Goal: Obtain resource: Download file/media

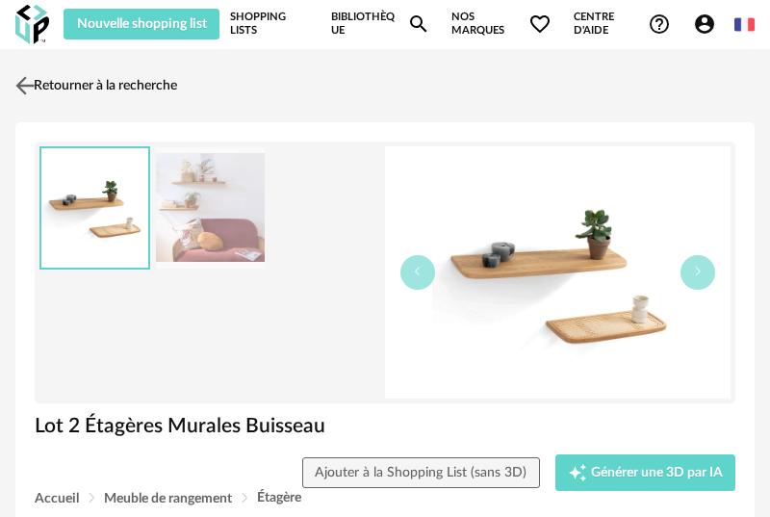
click at [28, 84] on img at bounding box center [26, 85] width 28 height 28
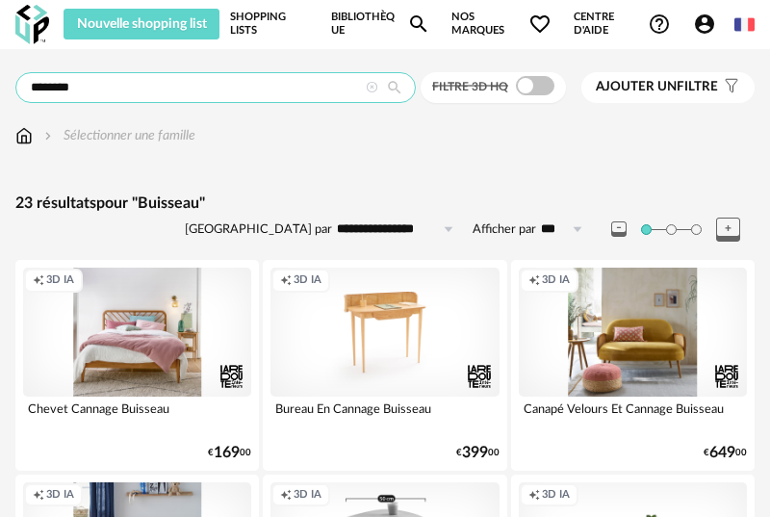
click at [165, 87] on input "********" at bounding box center [215, 87] width 400 height 31
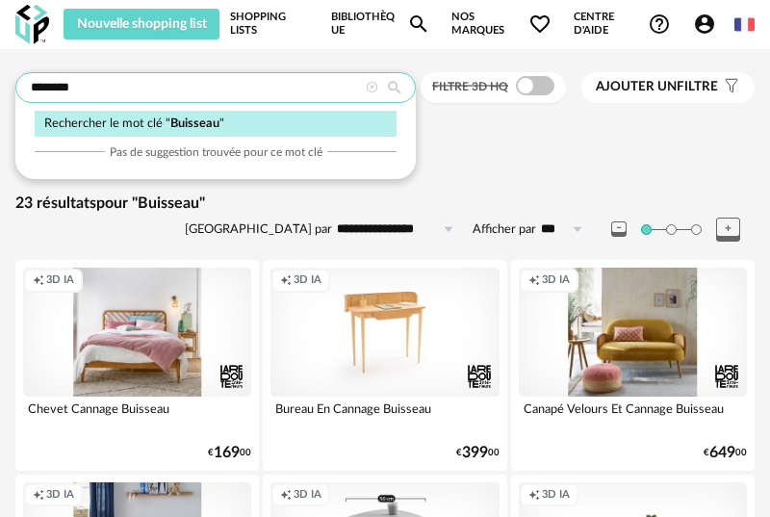
click at [165, 87] on input "********" at bounding box center [215, 87] width 400 height 31
type input "****"
type input "**********"
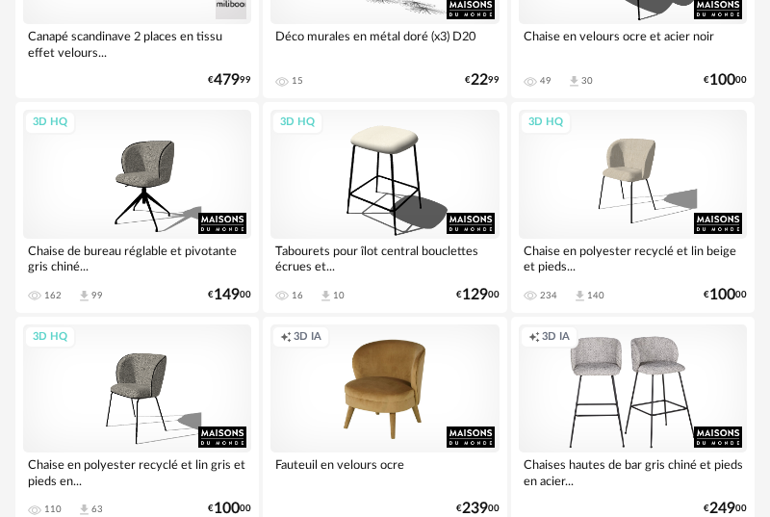
scroll to position [1007, 0]
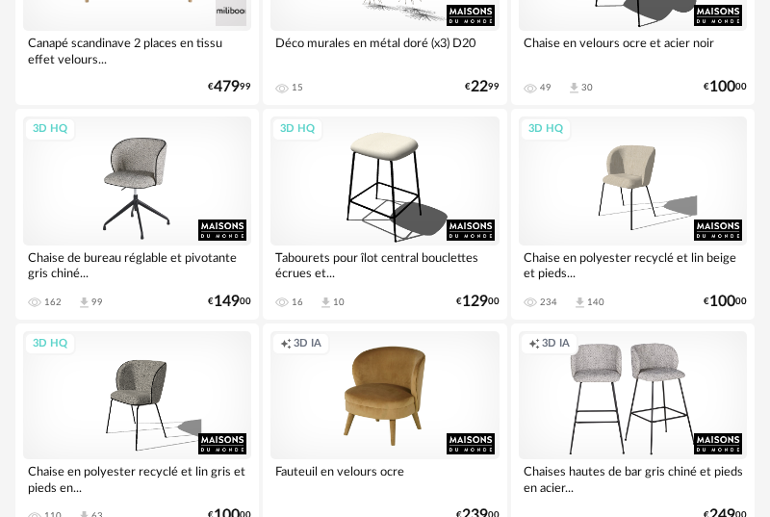
click at [151, 188] on div "3D HQ" at bounding box center [137, 180] width 228 height 128
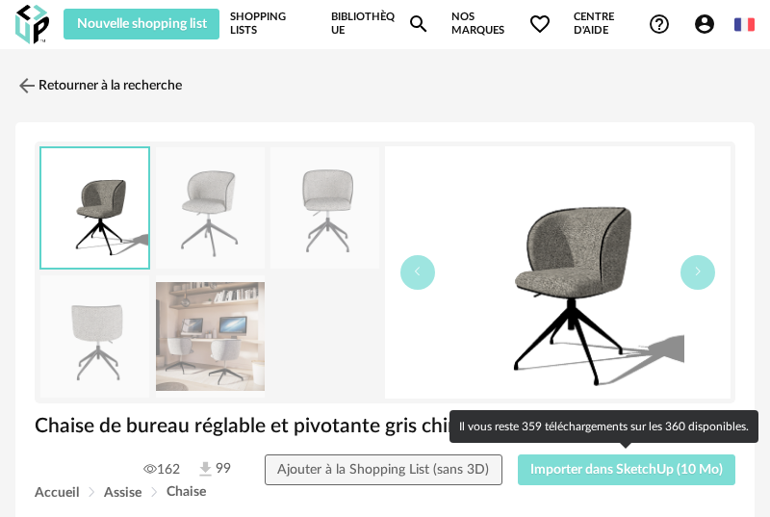
click at [555, 463] on span "Importer dans SketchUp (10 Mo)" at bounding box center [626, 469] width 192 height 13
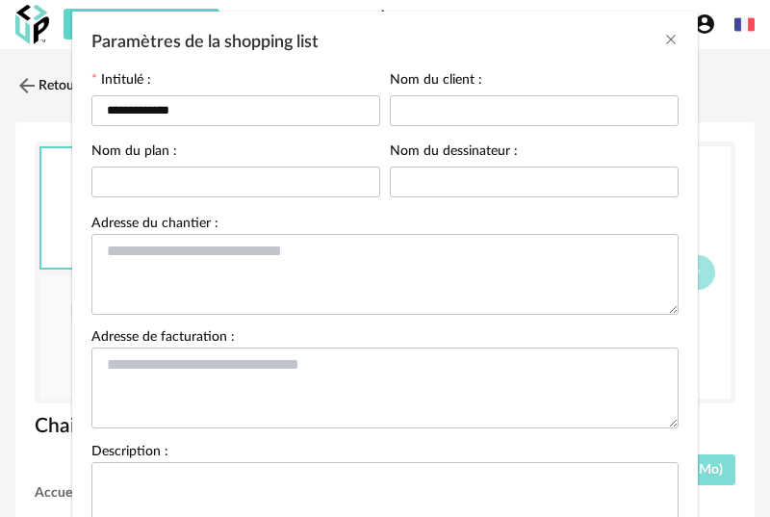
scroll to position [256, 0]
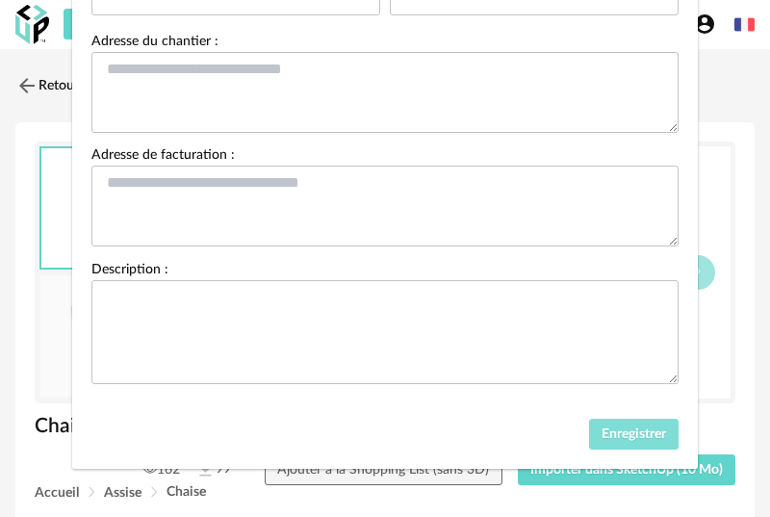
click at [608, 433] on span "Enregistrer" at bounding box center [633, 433] width 64 height 13
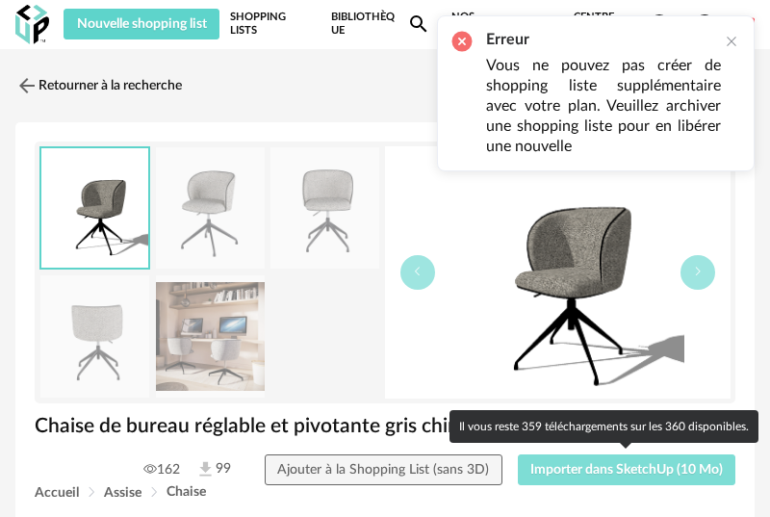
click at [587, 470] on span "Importer dans SketchUp (10 Mo)" at bounding box center [626, 469] width 192 height 13
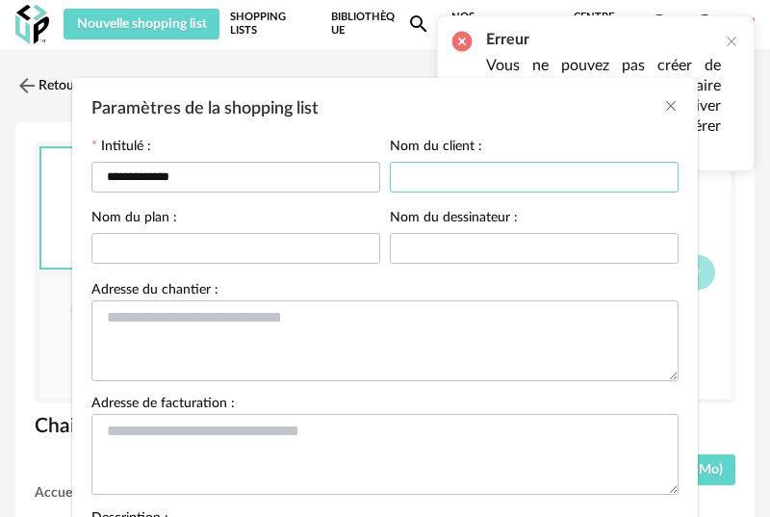
click at [449, 171] on input "Paramètres de la shopping list" at bounding box center [534, 177] width 289 height 31
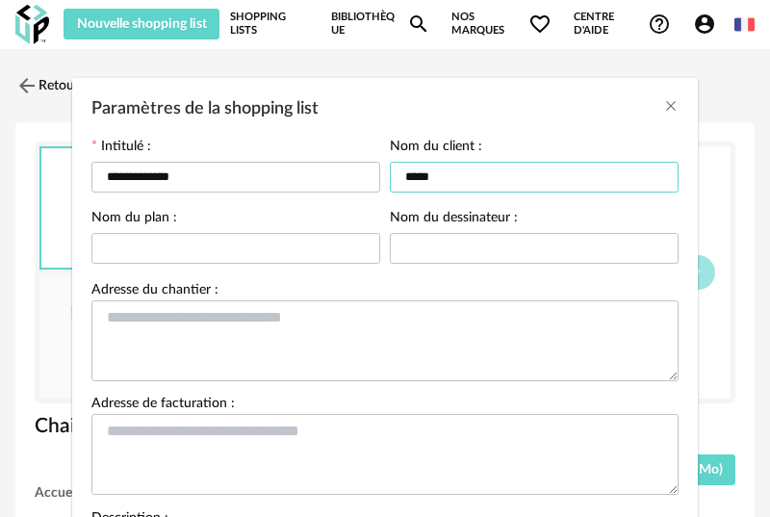
type input "*****"
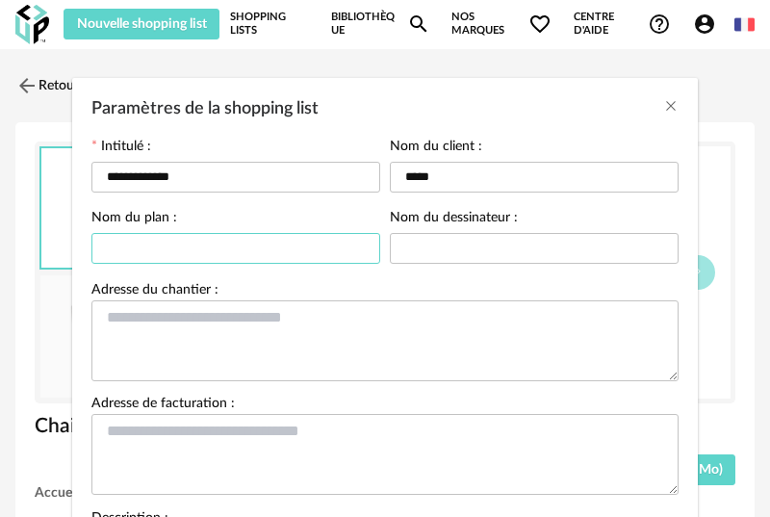
click at [216, 250] on input "Paramètres de la shopping list" at bounding box center [235, 248] width 289 height 31
type input "*******"
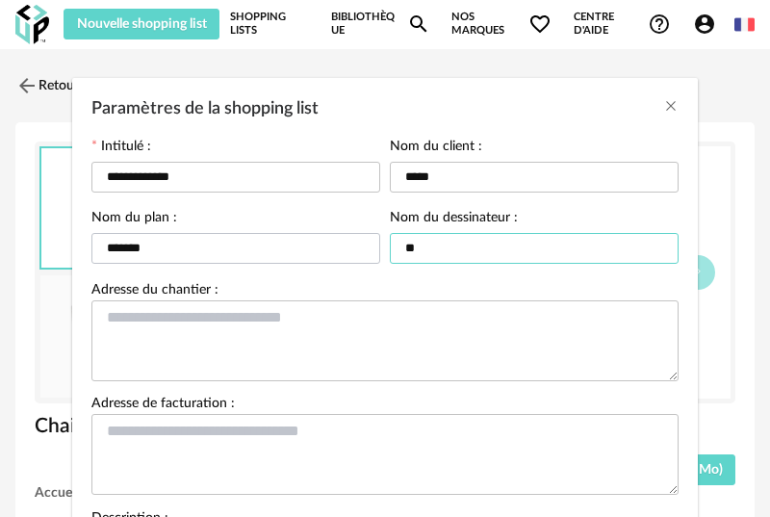
type input "*"
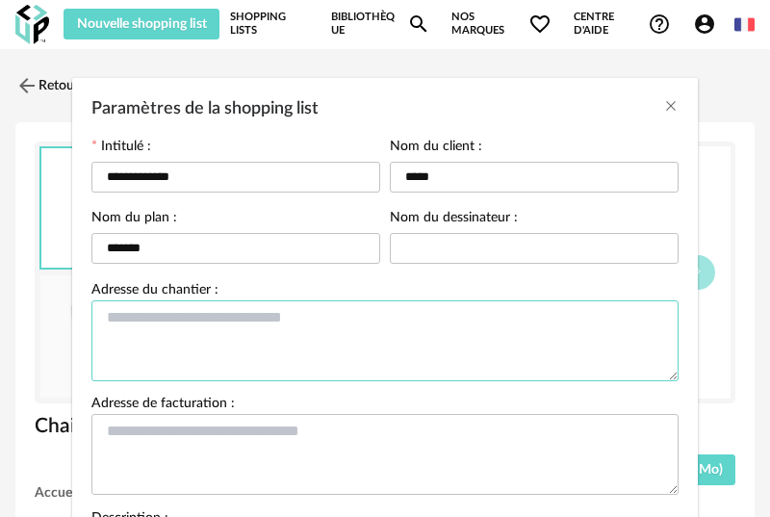
click at [165, 355] on textarea "Paramètres de la shopping list" at bounding box center [384, 340] width 587 height 81
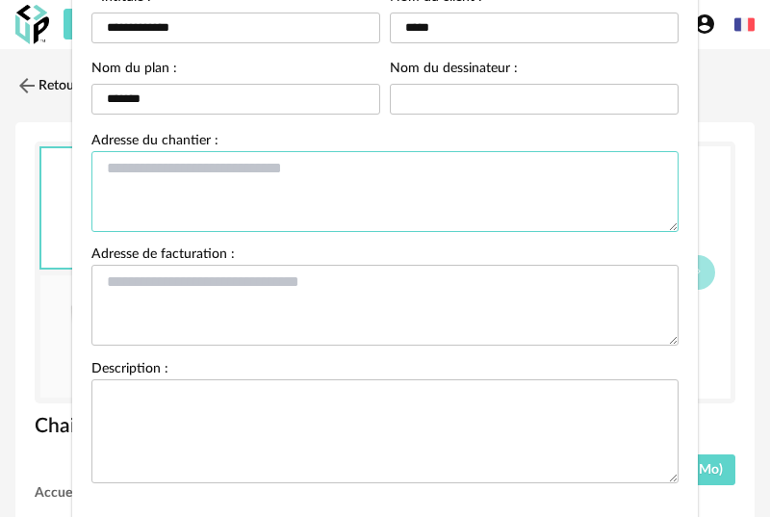
scroll to position [183, 0]
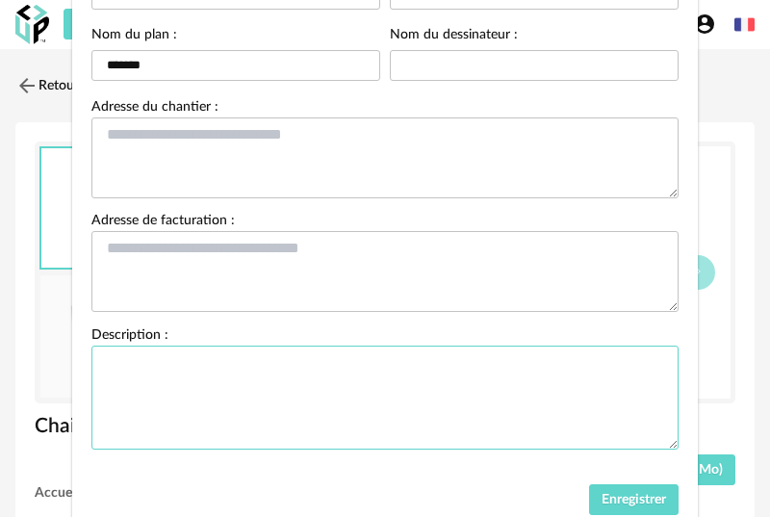
click at [141, 399] on textarea "Paramètres de la shopping list" at bounding box center [384, 397] width 587 height 104
type textarea "******"
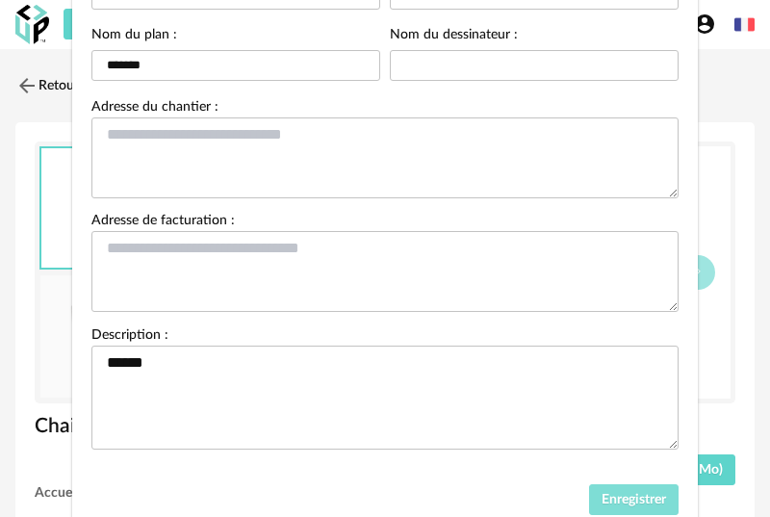
click at [606, 506] on span "Enregistrer" at bounding box center [633, 499] width 64 height 13
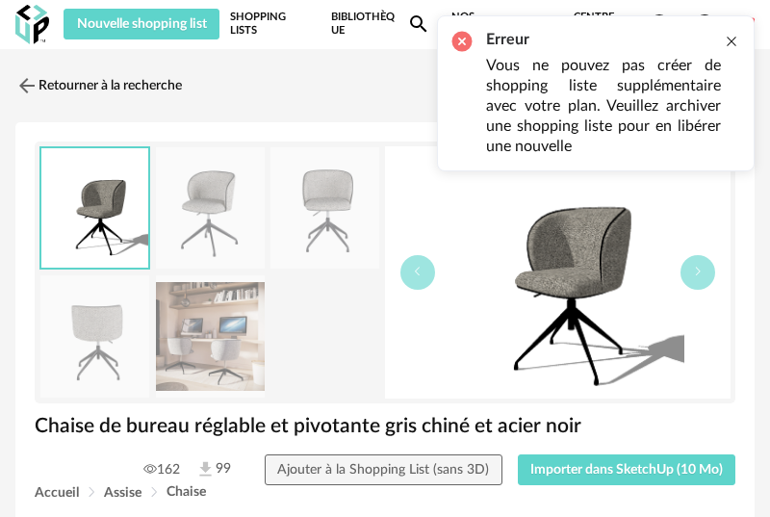
click at [734, 41] on div at bounding box center [731, 41] width 15 height 15
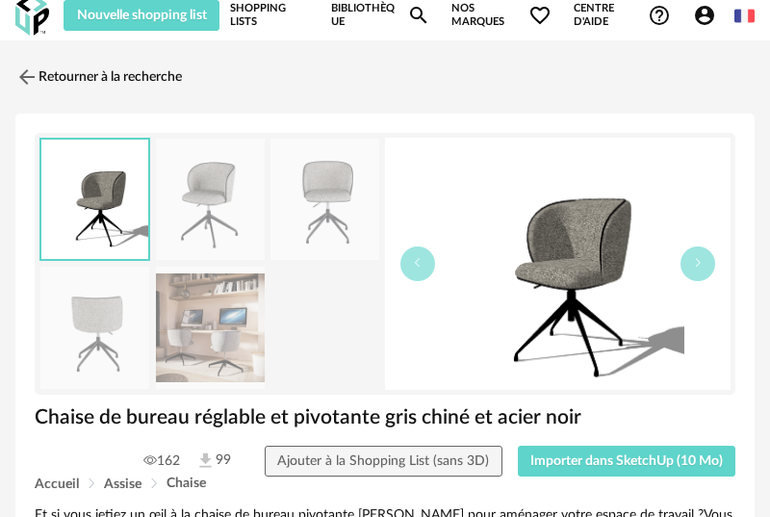
scroll to position [0, 0]
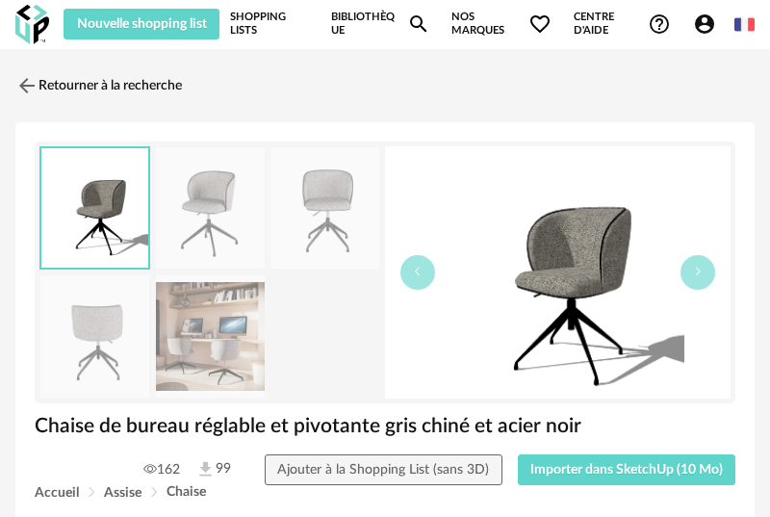
click at [266, 23] on link "Shopping Lists" at bounding box center [270, 24] width 80 height 31
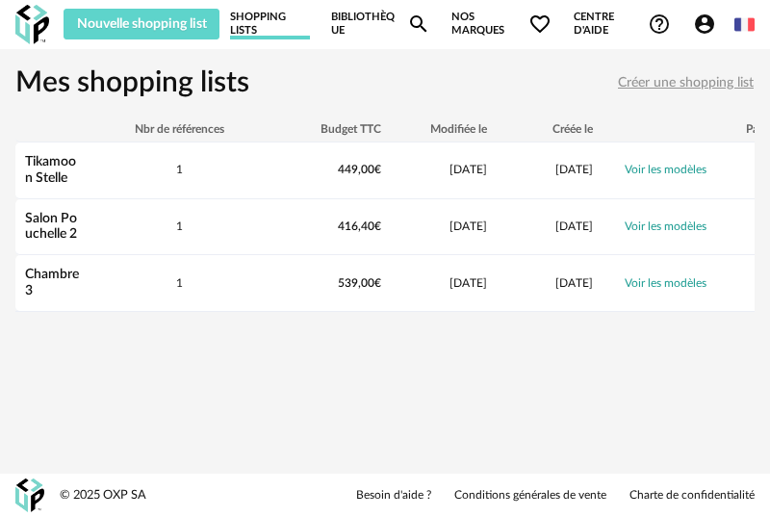
click at [662, 81] on span "Créer une shopping list" at bounding box center [686, 82] width 136 height 13
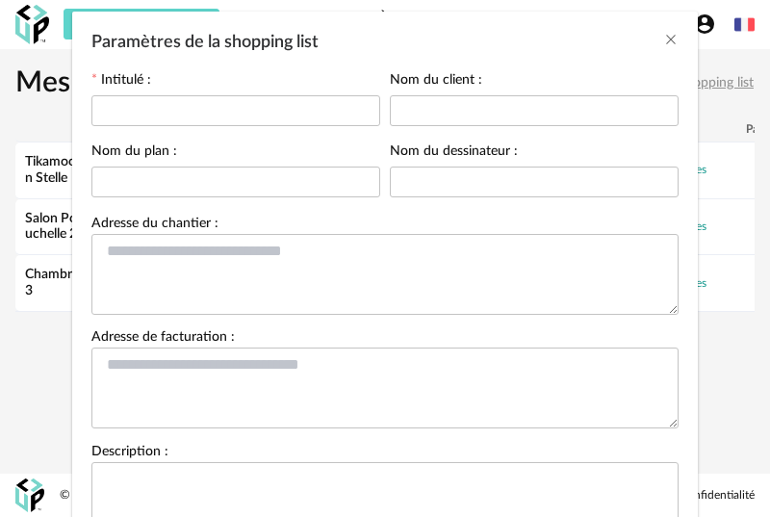
scroll to position [67, 0]
click at [673, 37] on icon "Close" at bounding box center [670, 38] width 15 height 15
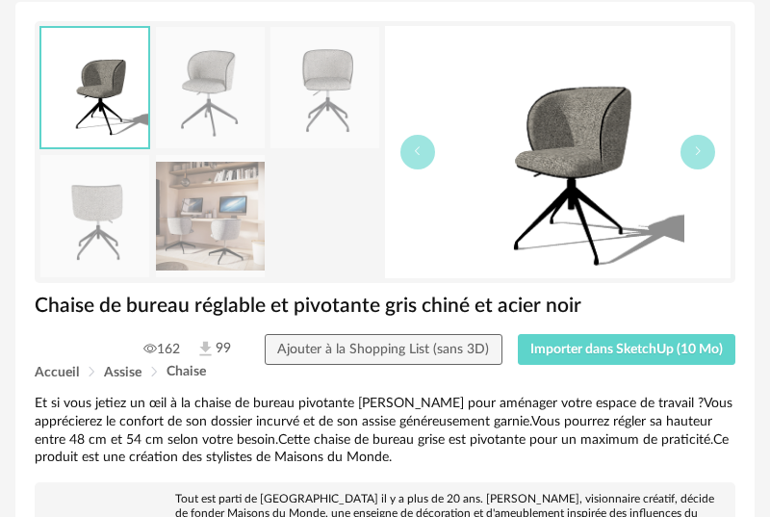
scroll to position [314, 0]
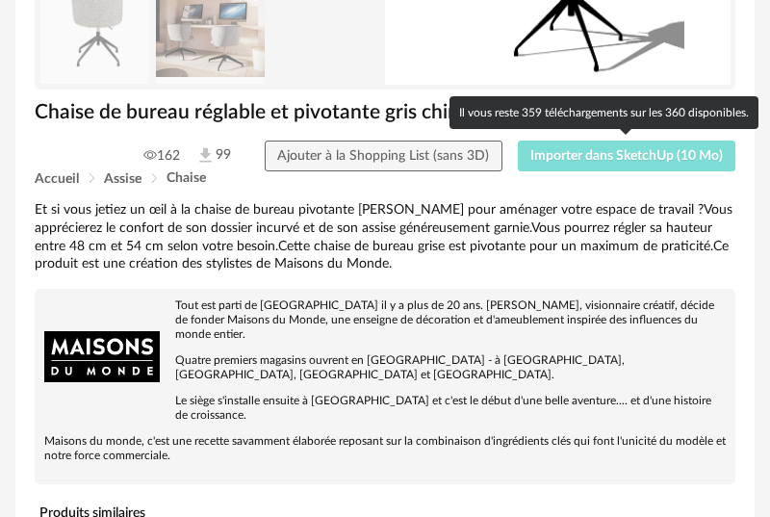
click at [587, 149] on span "Importer dans SketchUp (10 Mo)" at bounding box center [626, 155] width 192 height 13
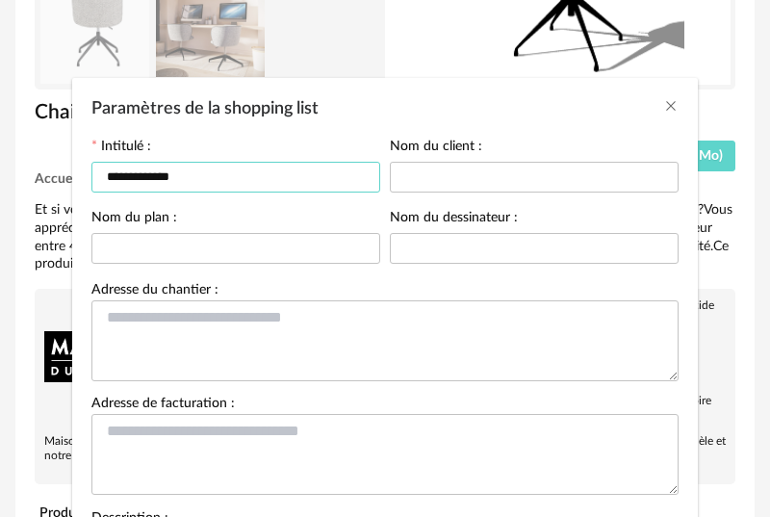
click at [171, 166] on input "**********" at bounding box center [235, 177] width 289 height 31
click at [341, 178] on input "**********" at bounding box center [235, 177] width 289 height 31
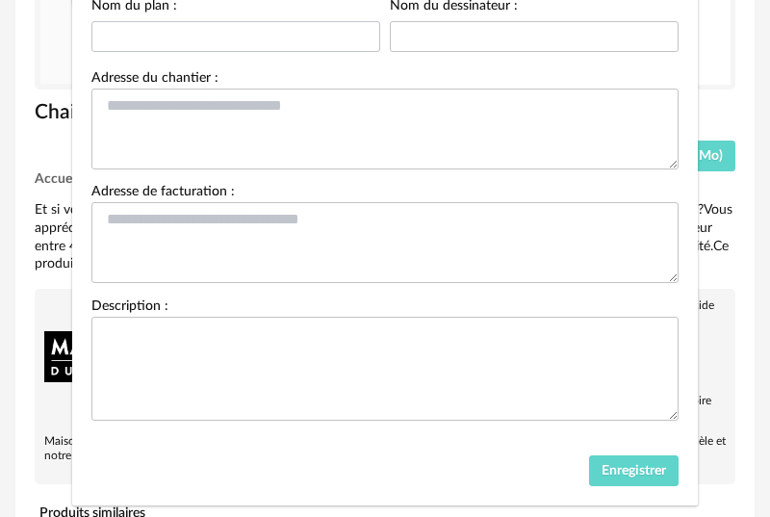
scroll to position [256, 0]
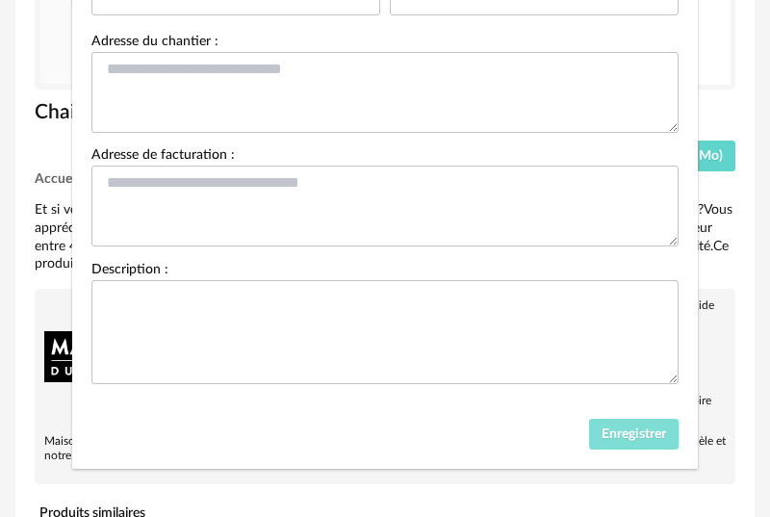
click at [627, 430] on span "Enregistrer" at bounding box center [633, 433] width 64 height 13
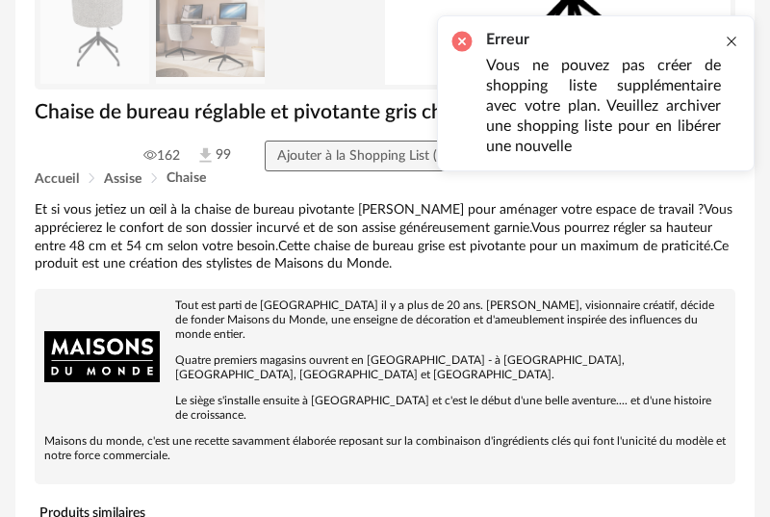
click at [730, 38] on div at bounding box center [731, 41] width 15 height 15
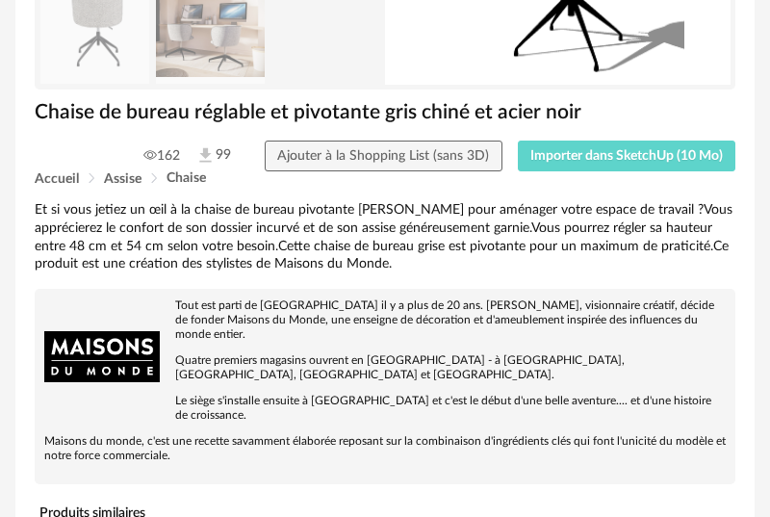
scroll to position [0, 0]
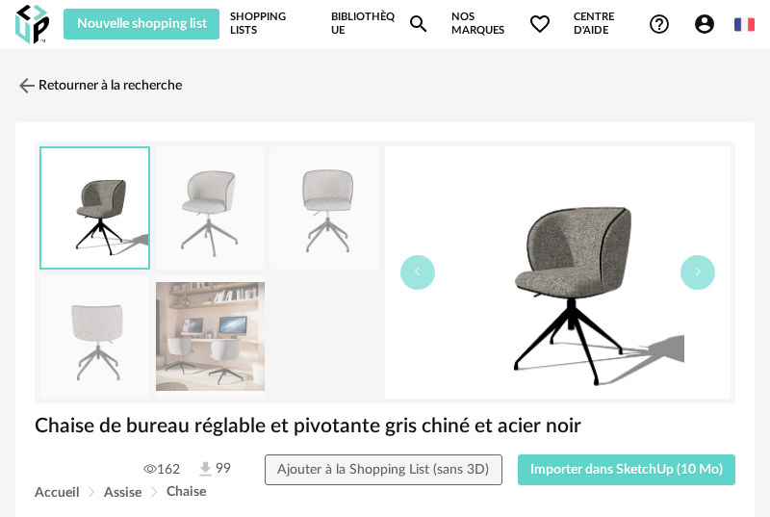
click at [241, 21] on link "Shopping Lists" at bounding box center [270, 24] width 80 height 31
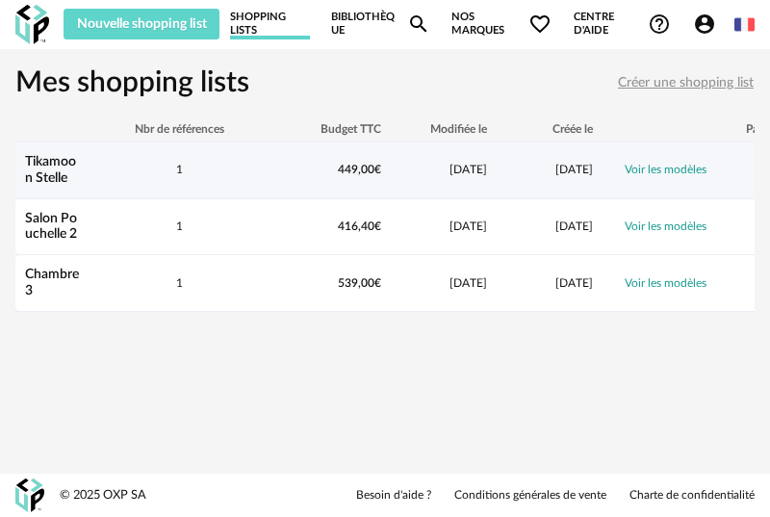
click at [86, 168] on div "Tikamoon Stelle" at bounding box center [53, 170] width 77 height 33
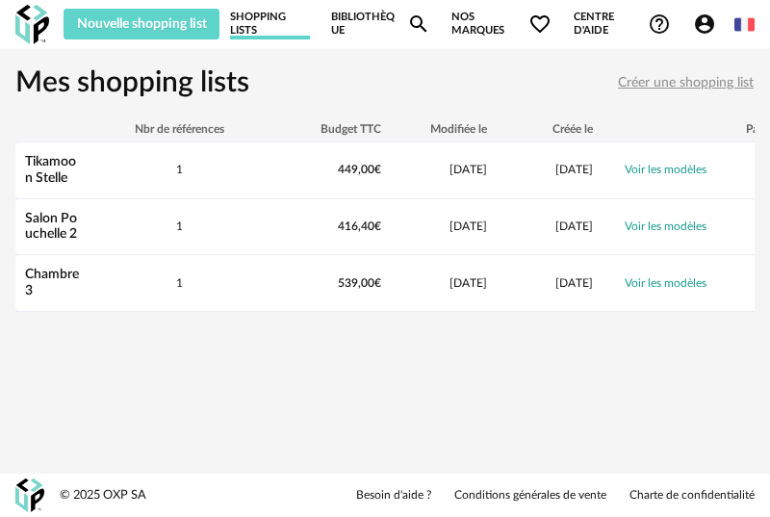
click at [673, 83] on span "Créer une shopping list" at bounding box center [686, 82] width 136 height 13
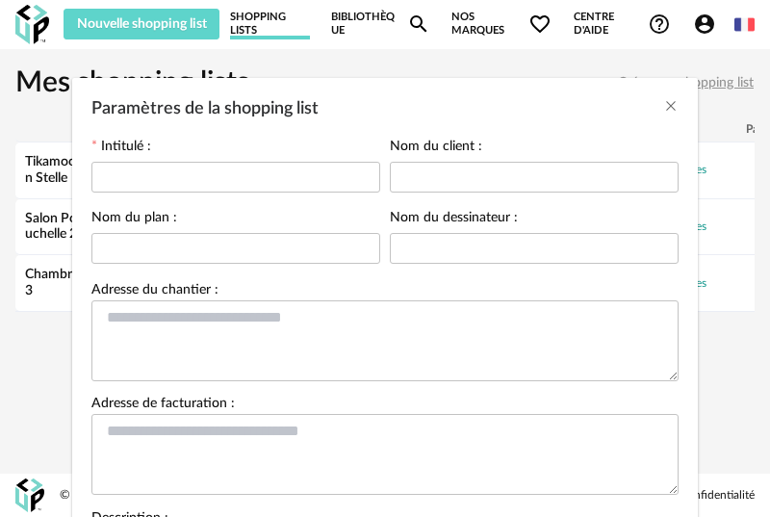
click at [561, 143] on div "Nom du client :" at bounding box center [534, 168] width 289 height 56
click at [669, 104] on icon "Close" at bounding box center [670, 105] width 15 height 15
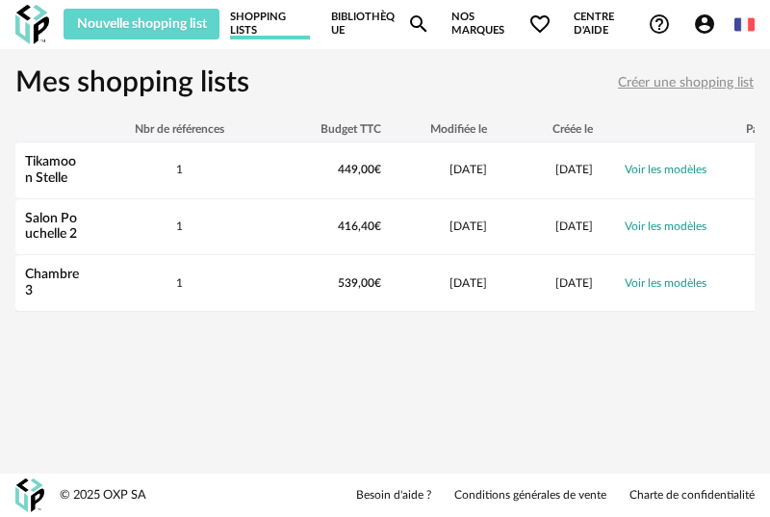
click at [276, 24] on link "Shopping Lists" at bounding box center [270, 24] width 80 height 31
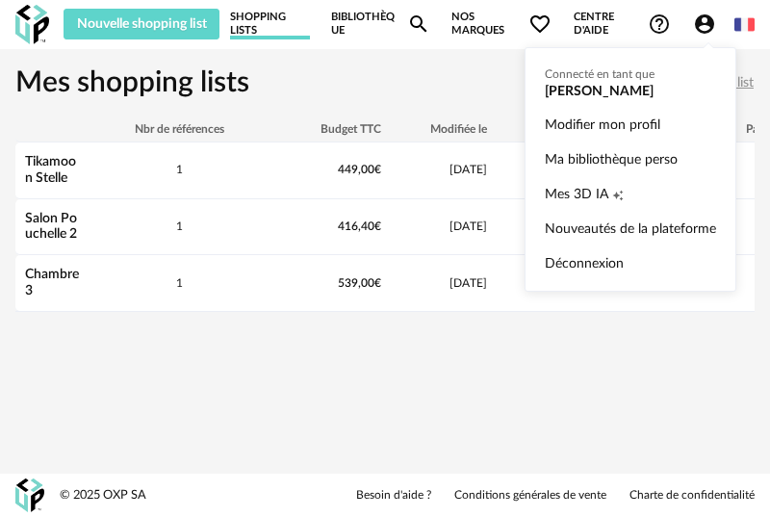
click at [707, 19] on icon "Account Circle icon" at bounding box center [704, 23] width 19 height 19
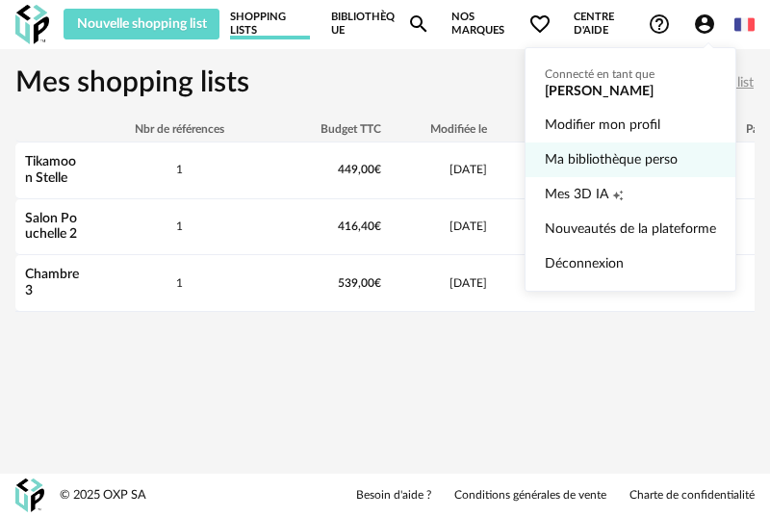
click at [570, 157] on link "Ma bibliothèque perso" at bounding box center [630, 159] width 171 height 35
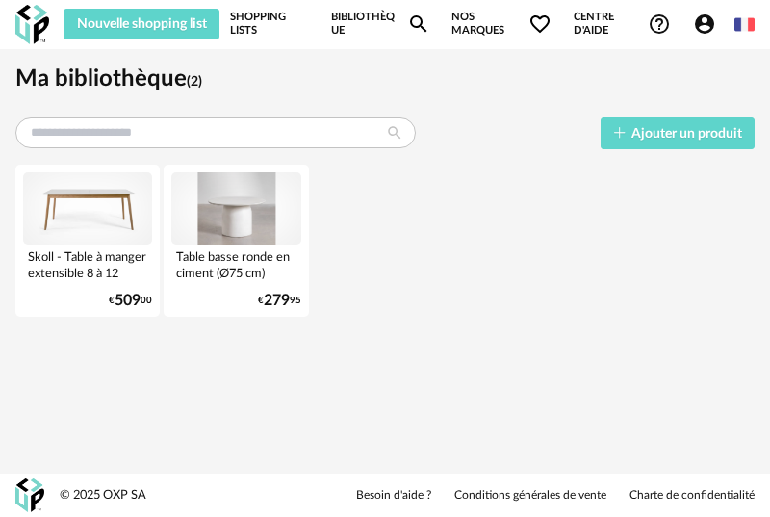
click at [371, 19] on link "Bibliothèque Magnify icon" at bounding box center [380, 24] width 98 height 31
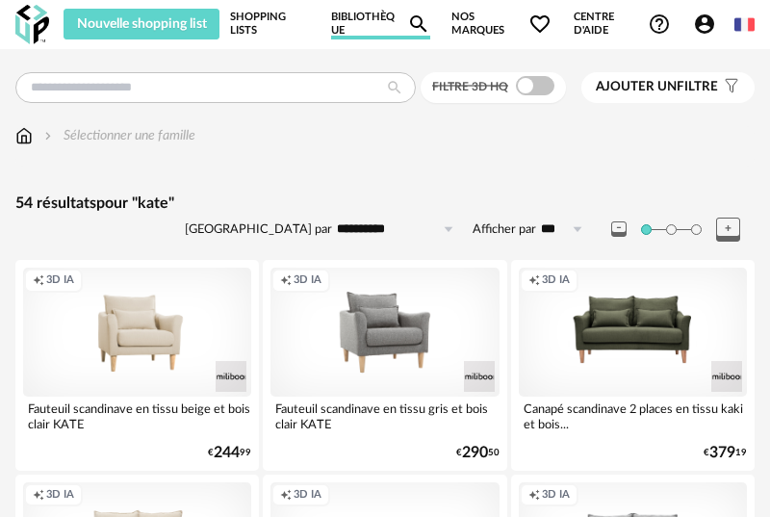
click at [272, 14] on link "Shopping Lists" at bounding box center [270, 24] width 80 height 31
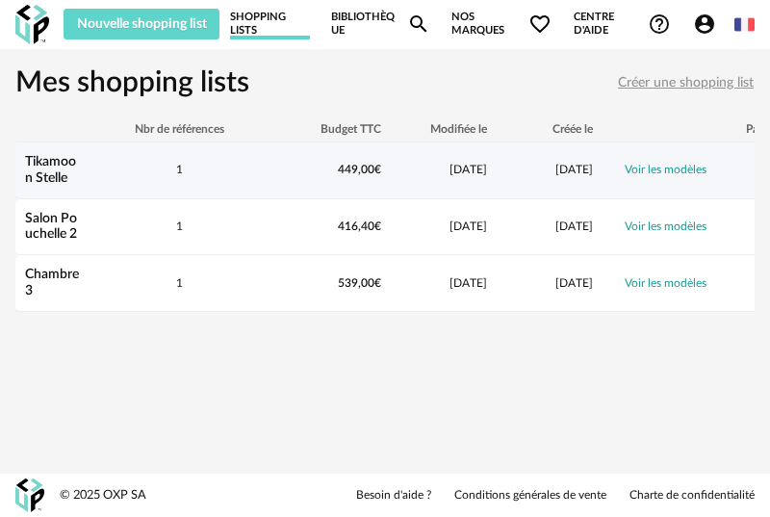
click at [163, 170] on div "1" at bounding box center [178, 170] width 173 height 16
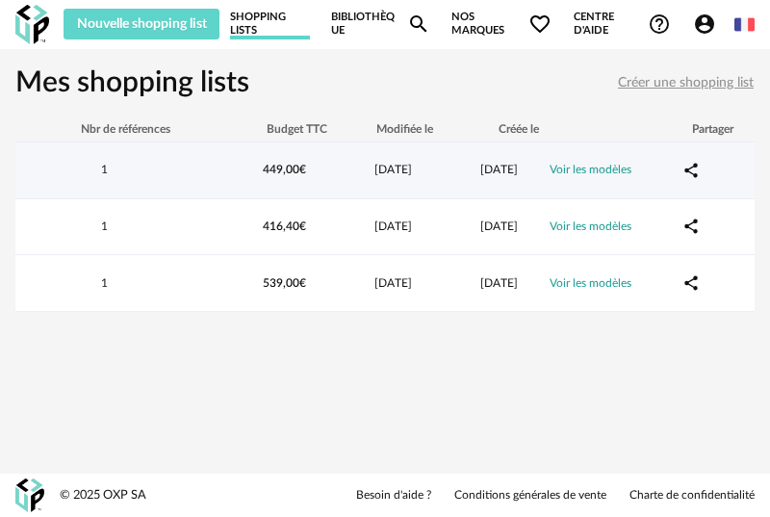
scroll to position [0, 127]
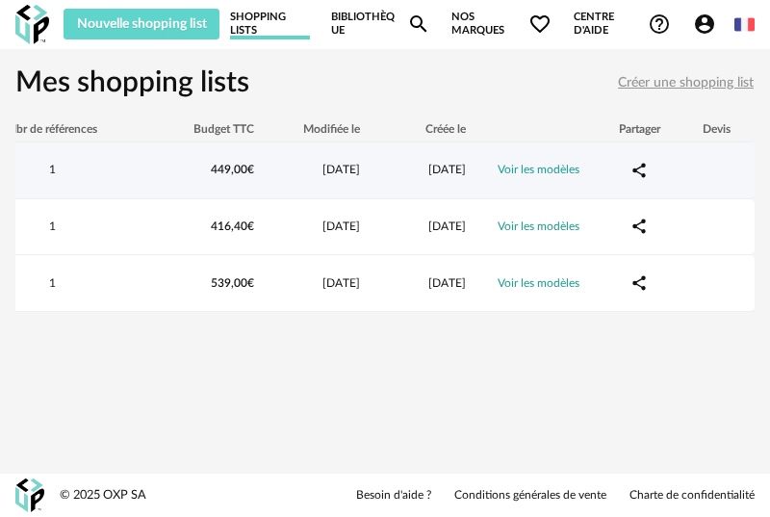
click at [552, 172] on link "Voir les modèles" at bounding box center [538, 170] width 82 height 12
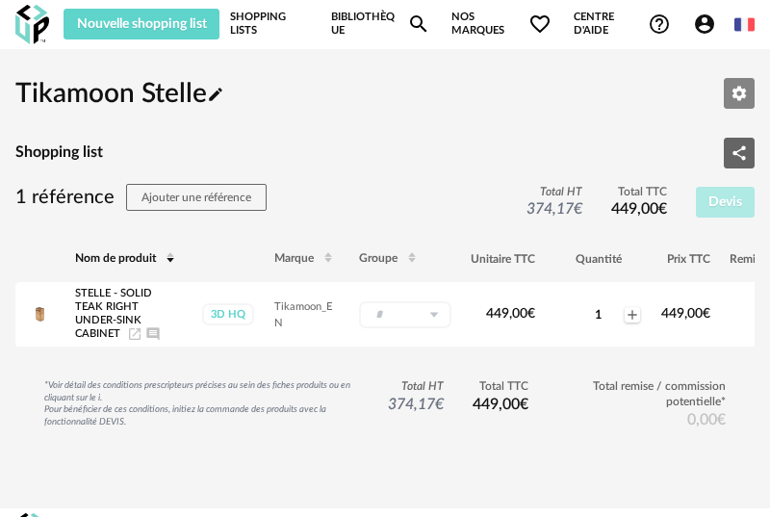
click at [742, 89] on icon "Editer les paramètres" at bounding box center [739, 93] width 14 height 14
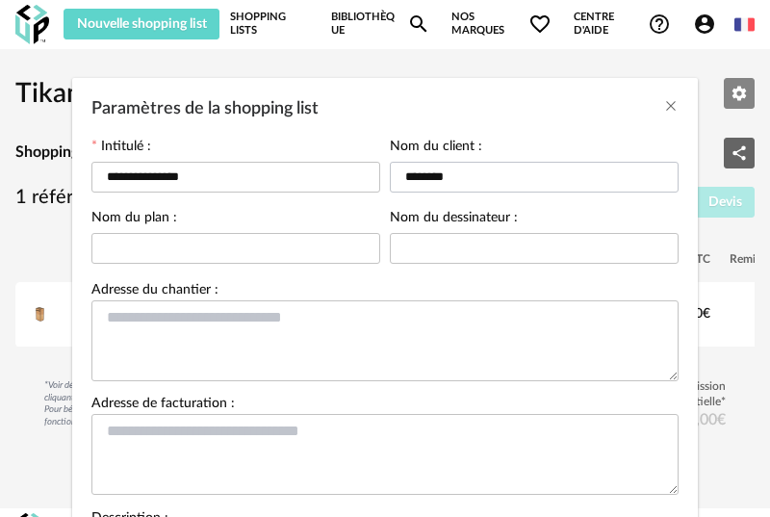
scroll to position [402, 0]
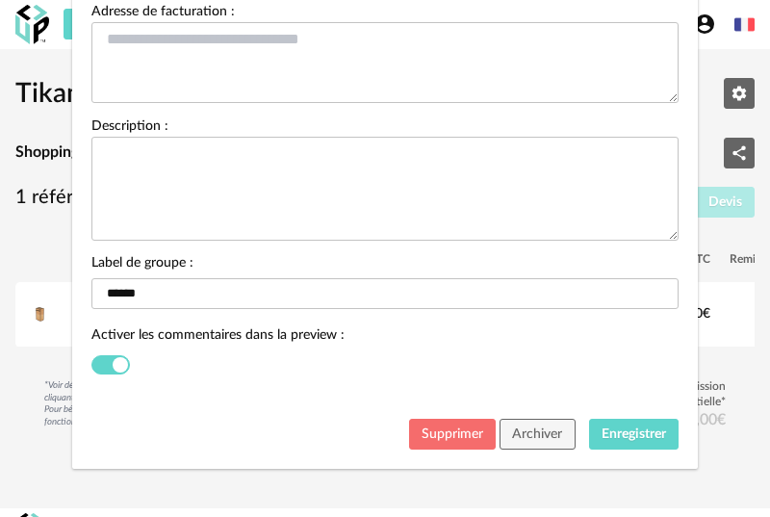
click at [451, 439] on span "Supprimer" at bounding box center [452, 433] width 62 height 13
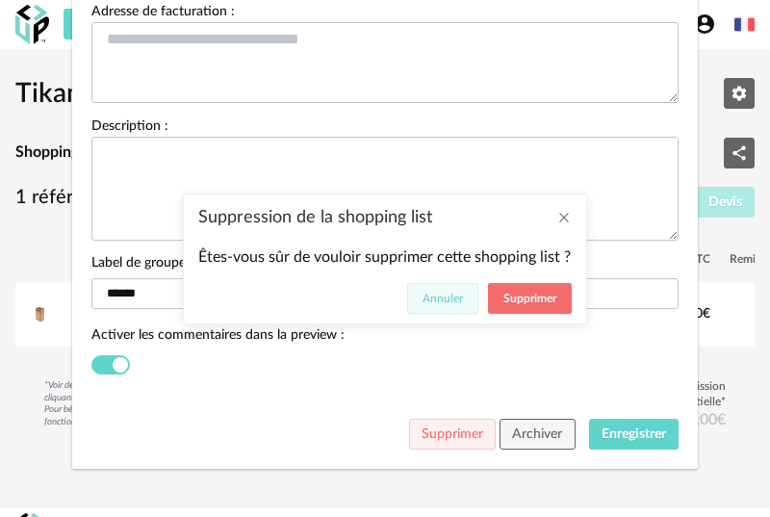
click at [458, 304] on span "Annuler" at bounding box center [442, 298] width 40 height 12
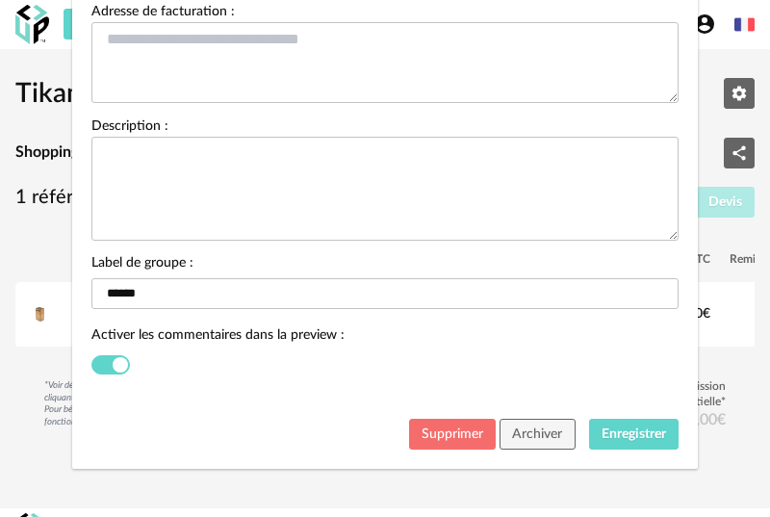
click at [431, 436] on span "Supprimer" at bounding box center [452, 433] width 62 height 13
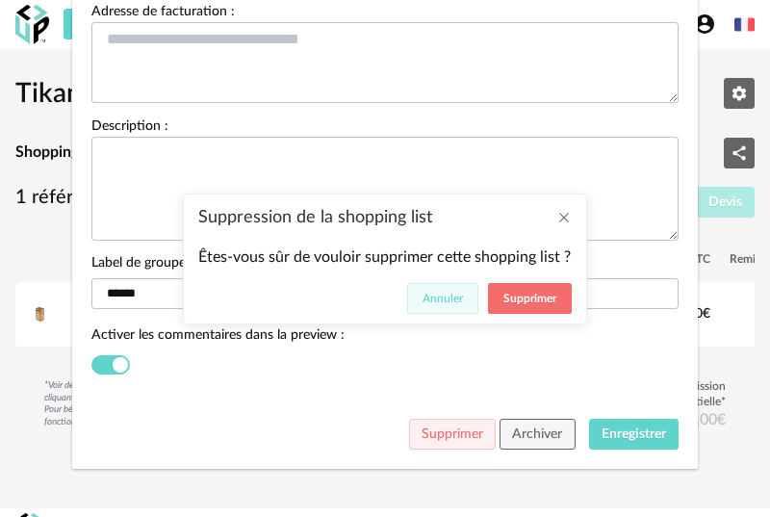
click at [441, 302] on span "Annuler" at bounding box center [442, 298] width 40 height 12
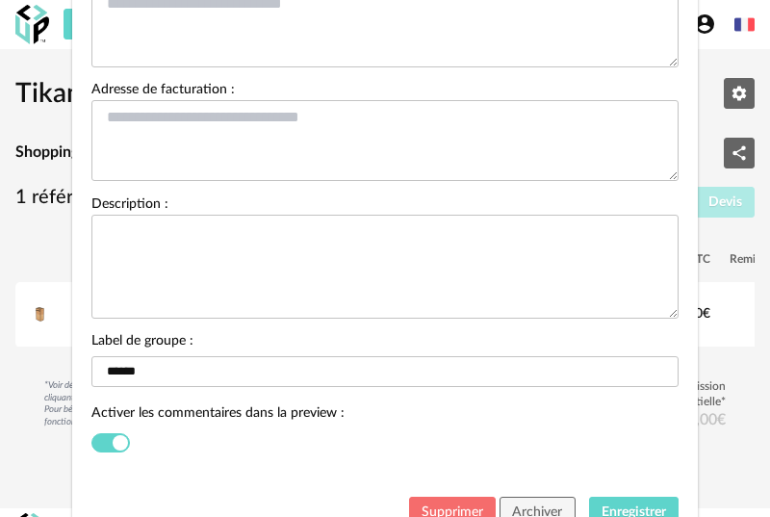
scroll to position [0, 0]
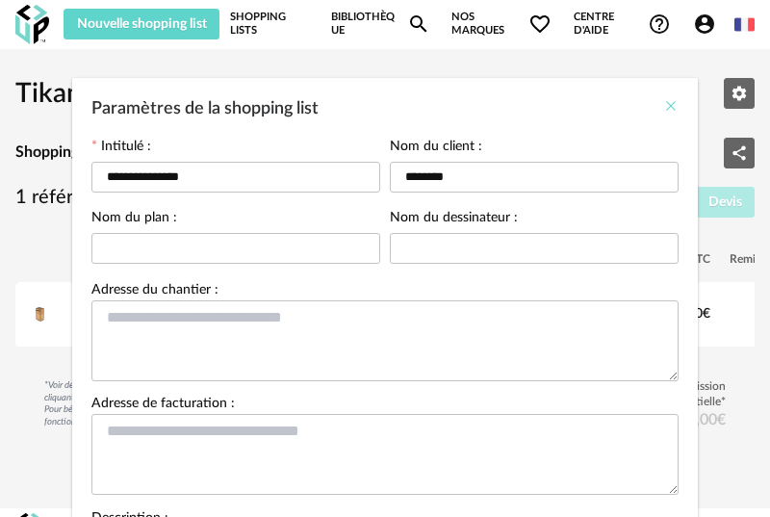
click at [671, 104] on icon "Close" at bounding box center [670, 105] width 15 height 15
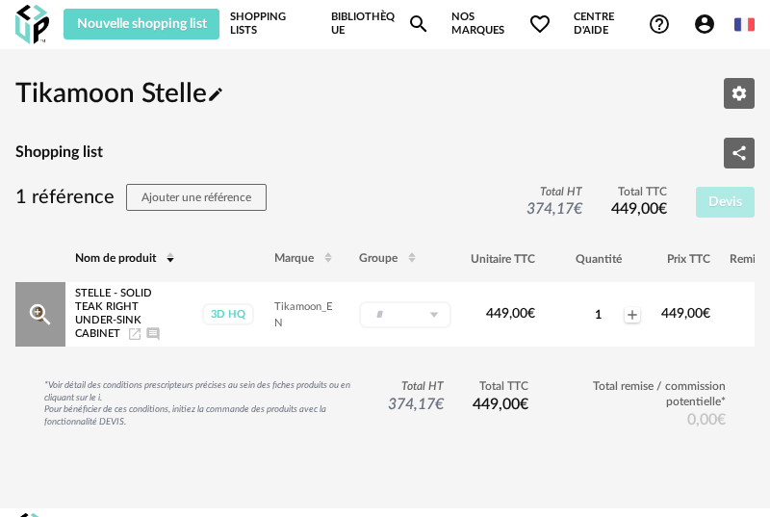
click at [38, 306] on icon "Magnify Plus Outline icon" at bounding box center [40, 314] width 29 height 29
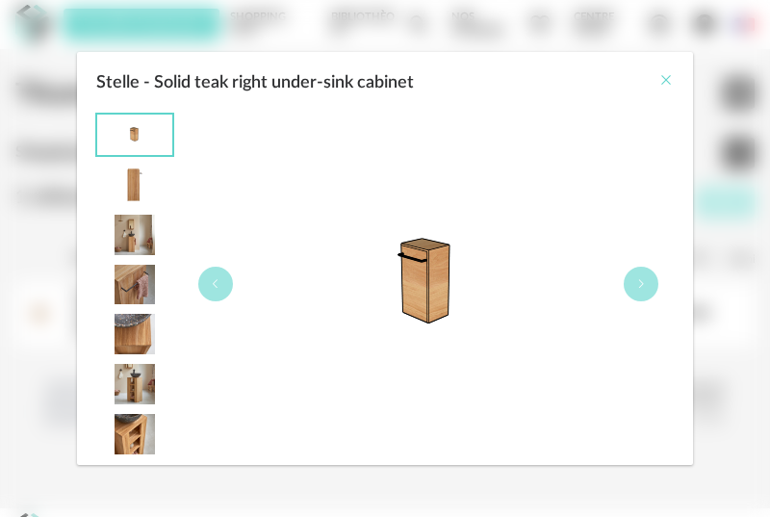
click at [662, 81] on icon "Close" at bounding box center [665, 79] width 15 height 15
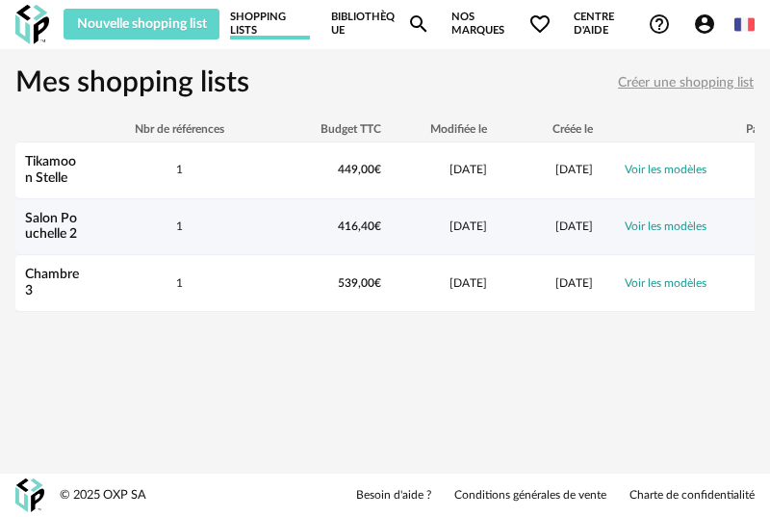
click at [681, 227] on link "Voir les modèles" at bounding box center [665, 226] width 82 height 12
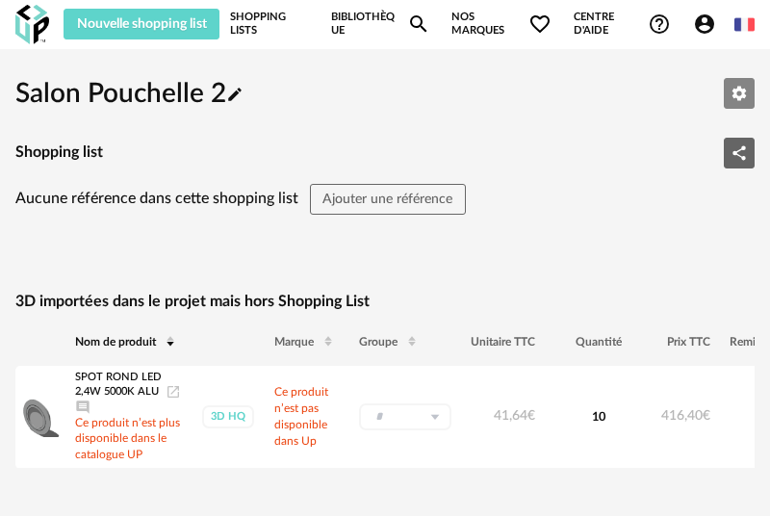
click at [741, 89] on icon "Editer les paramètres" at bounding box center [739, 93] width 14 height 14
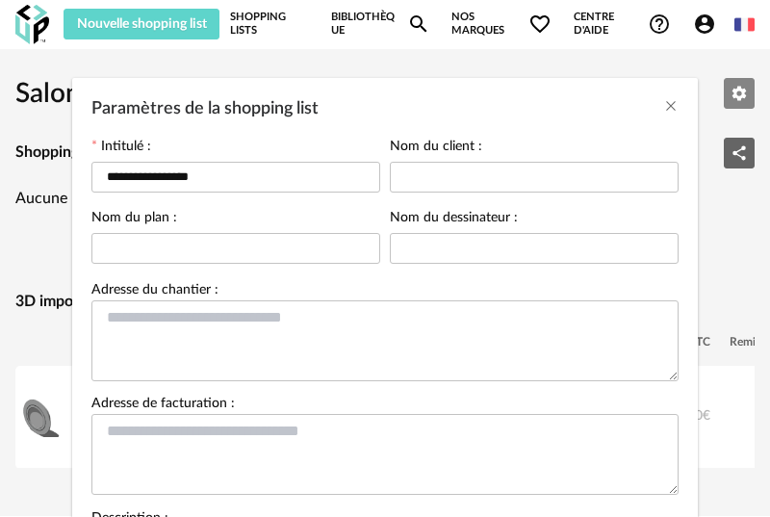
click at [741, 89] on div "**********" at bounding box center [385, 258] width 770 height 517
click at [665, 103] on icon "Close" at bounding box center [670, 105] width 15 height 15
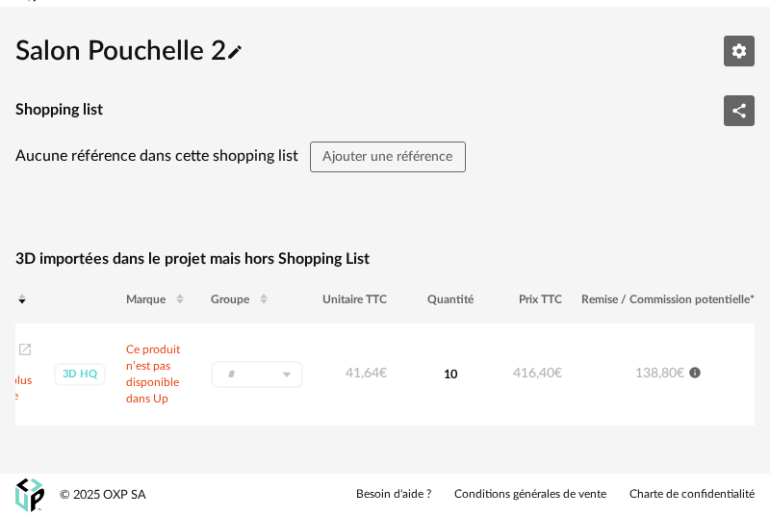
scroll to position [0, 256]
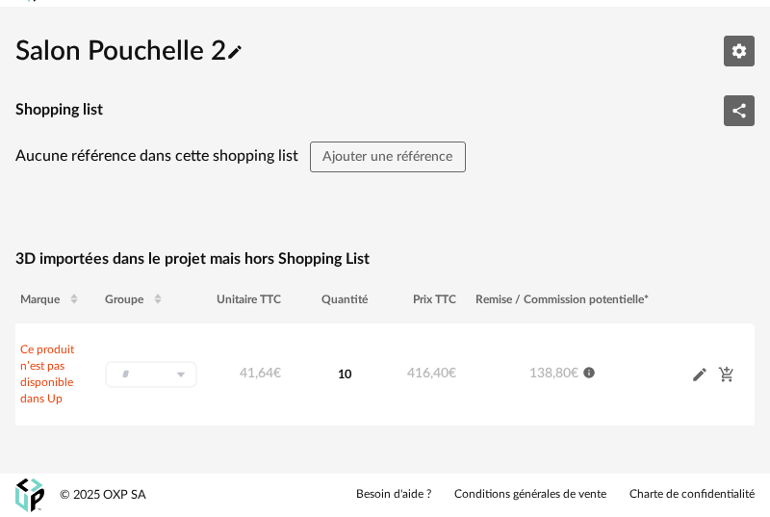
click at [699, 370] on icon "Pencil icon" at bounding box center [699, 374] width 17 height 17
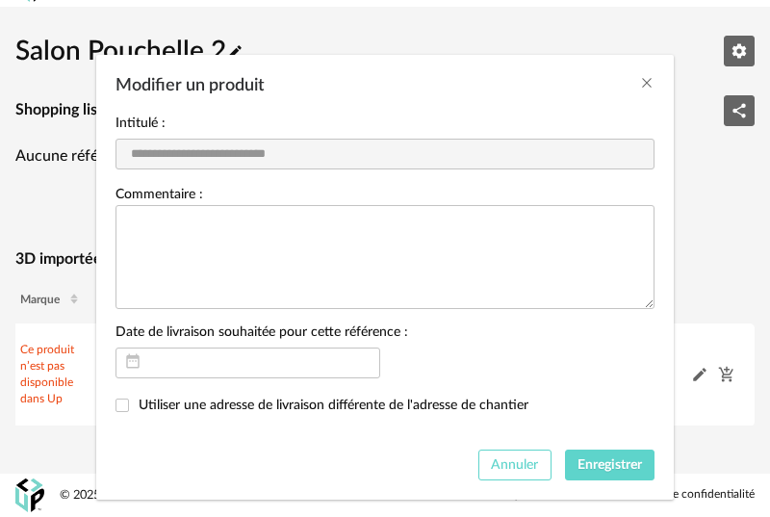
scroll to position [59, 0]
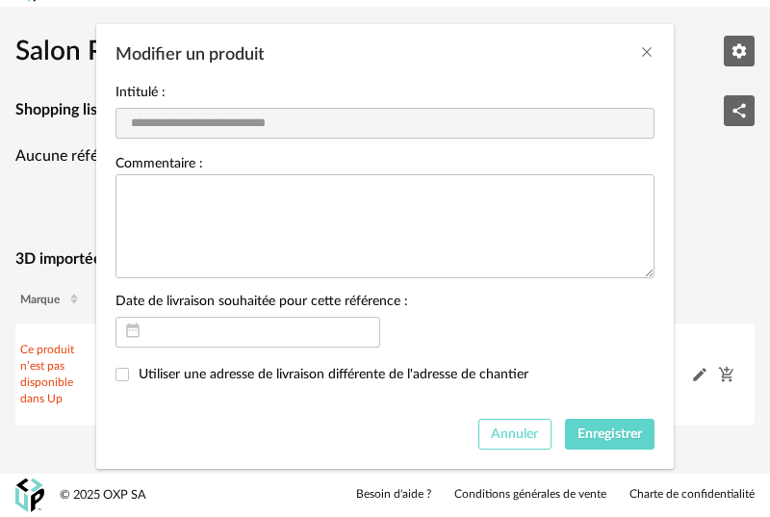
click at [508, 436] on span "Annuler" at bounding box center [514, 433] width 47 height 13
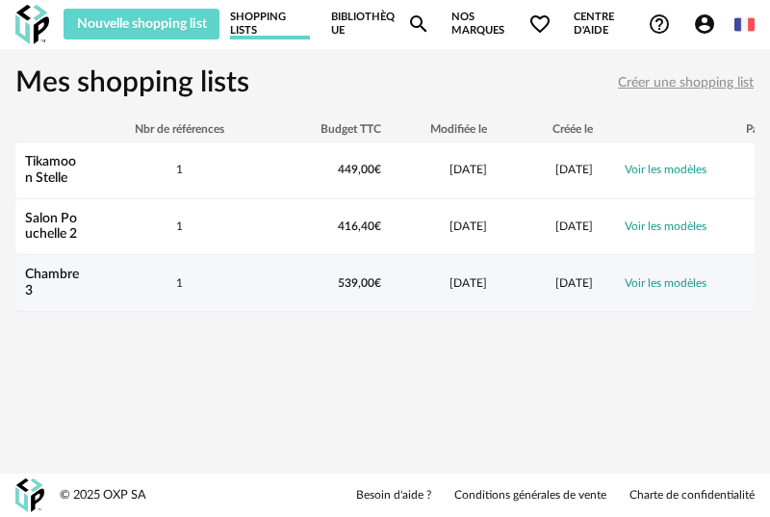
click at [661, 280] on link "Voir les modèles" at bounding box center [665, 283] width 82 height 12
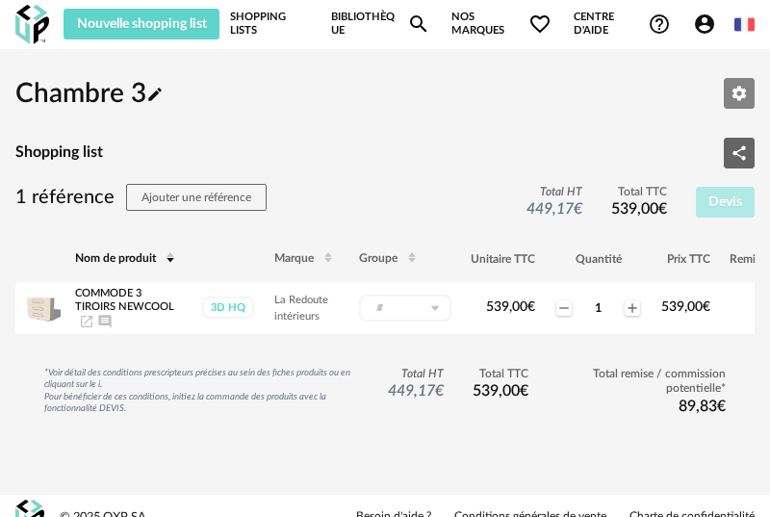
click at [733, 85] on icon "Editer les paramètres" at bounding box center [738, 93] width 17 height 17
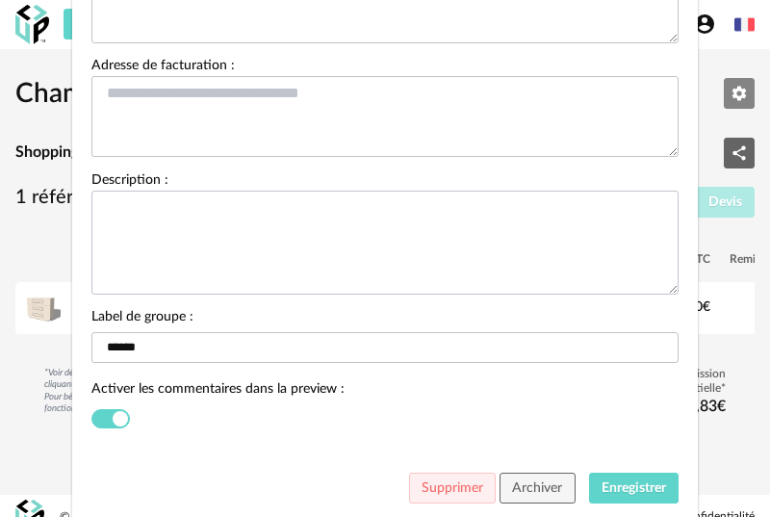
scroll to position [402, 0]
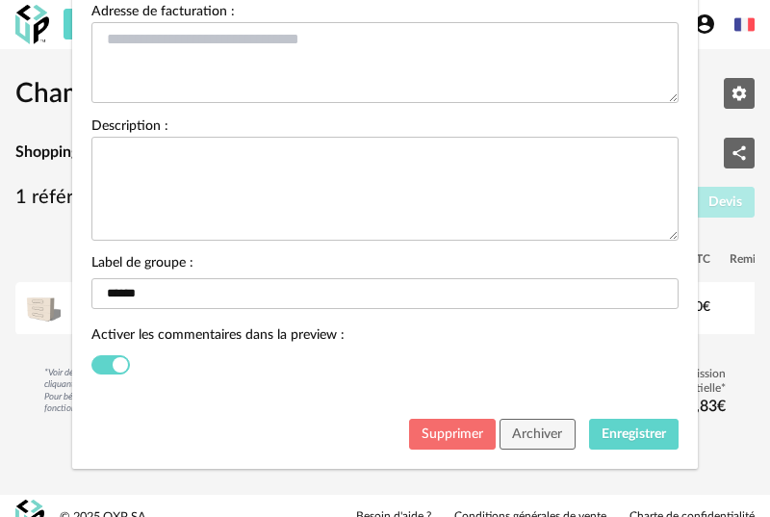
click at [429, 431] on span "Supprimer" at bounding box center [452, 433] width 62 height 13
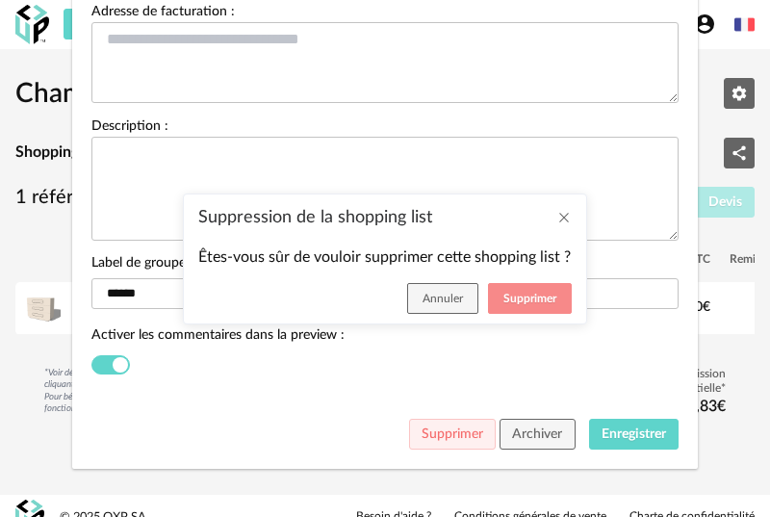
click at [549, 303] on span "Supprimer" at bounding box center [529, 298] width 53 height 12
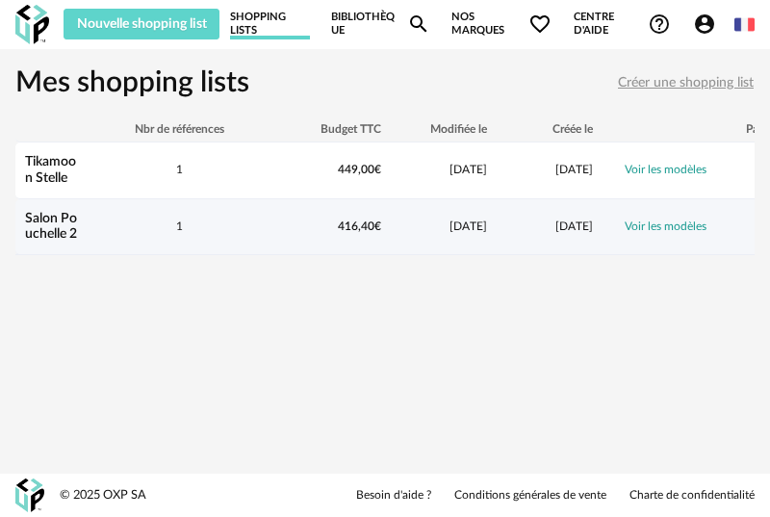
click at [629, 226] on link "Voir les modèles" at bounding box center [665, 226] width 82 height 12
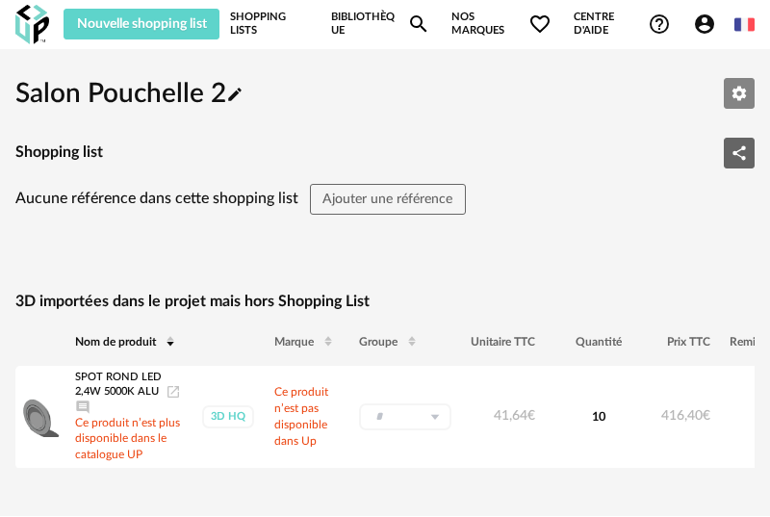
click at [739, 92] on icon "Editer les paramètres" at bounding box center [738, 93] width 17 height 17
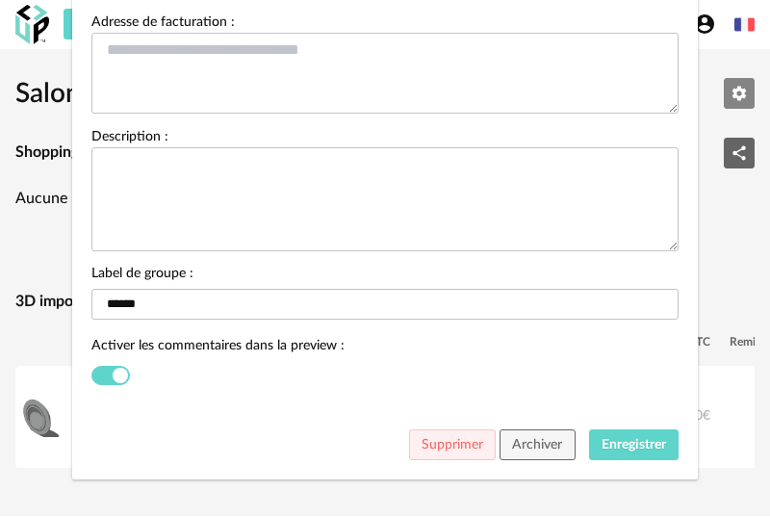
scroll to position [402, 0]
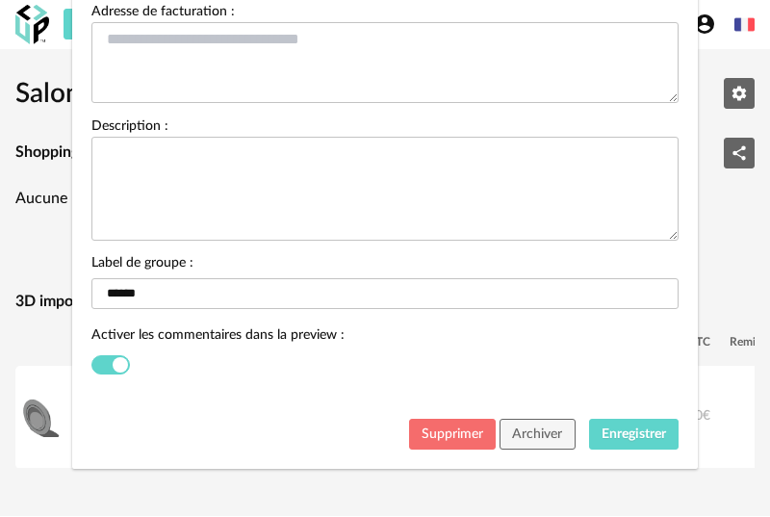
click at [464, 441] on span "Supprimer" at bounding box center [452, 433] width 62 height 13
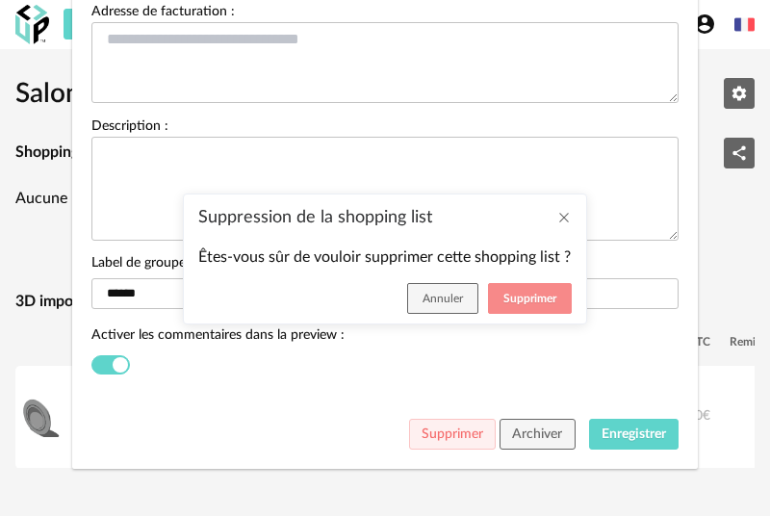
click at [528, 289] on button "Supprimer" at bounding box center [530, 298] width 84 height 31
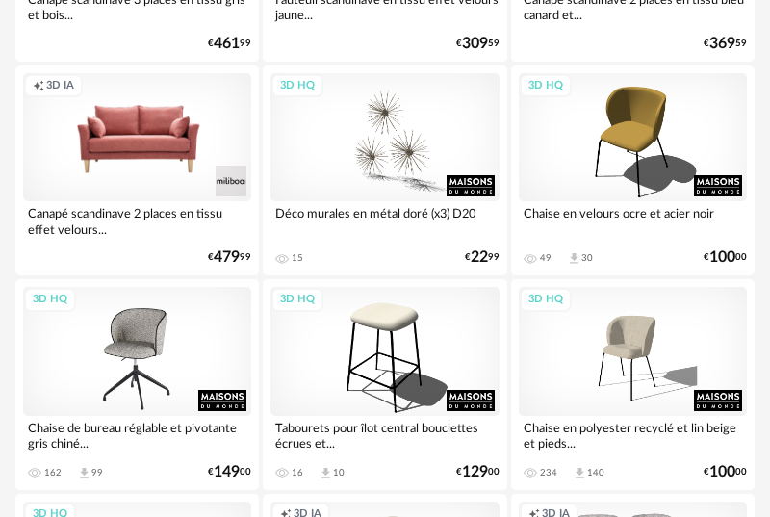
scroll to position [839, 0]
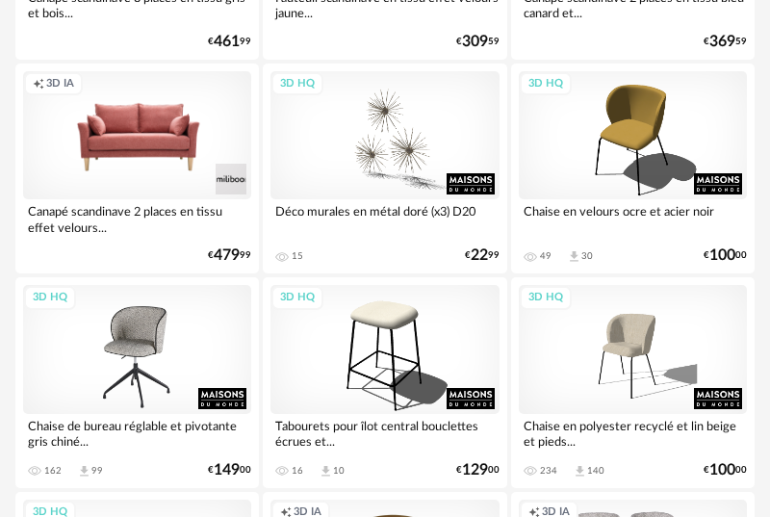
click at [176, 369] on div "3D HQ" at bounding box center [137, 349] width 228 height 128
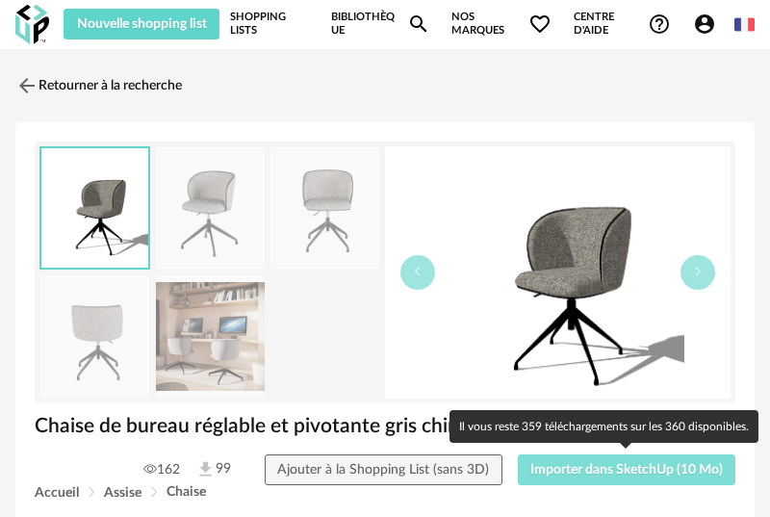
click at [672, 470] on span "Importer dans SketchUp (10 Mo)" at bounding box center [626, 469] width 192 height 13
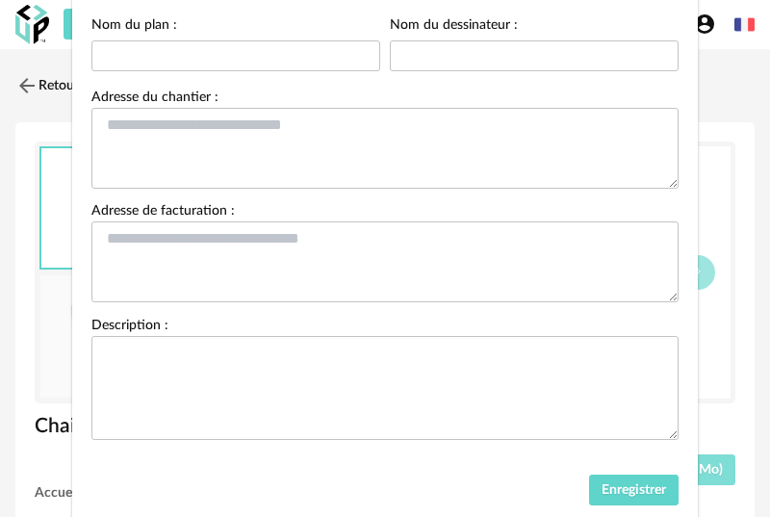
scroll to position [256, 0]
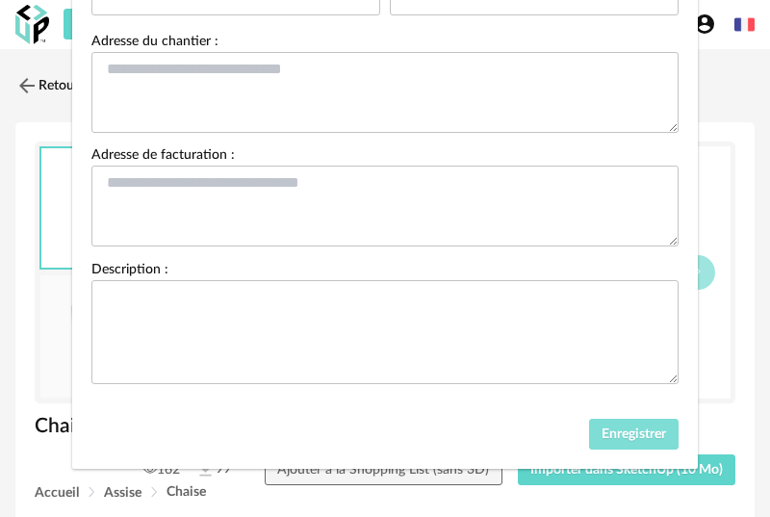
click at [602, 427] on span "Enregistrer" at bounding box center [633, 433] width 64 height 13
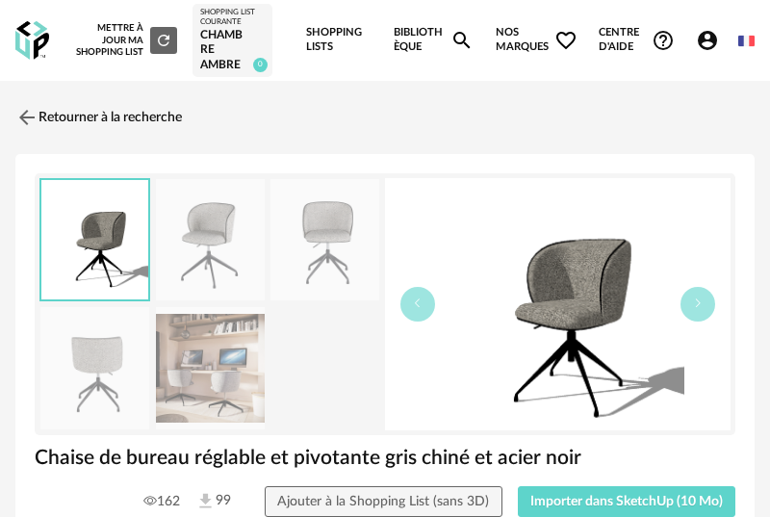
scroll to position [844, 0]
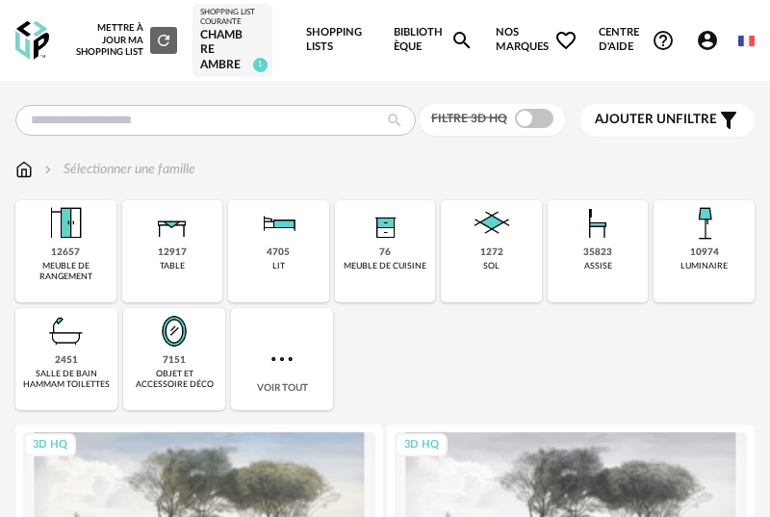
click at [708, 30] on icon "Account Circle icon" at bounding box center [707, 40] width 23 height 23
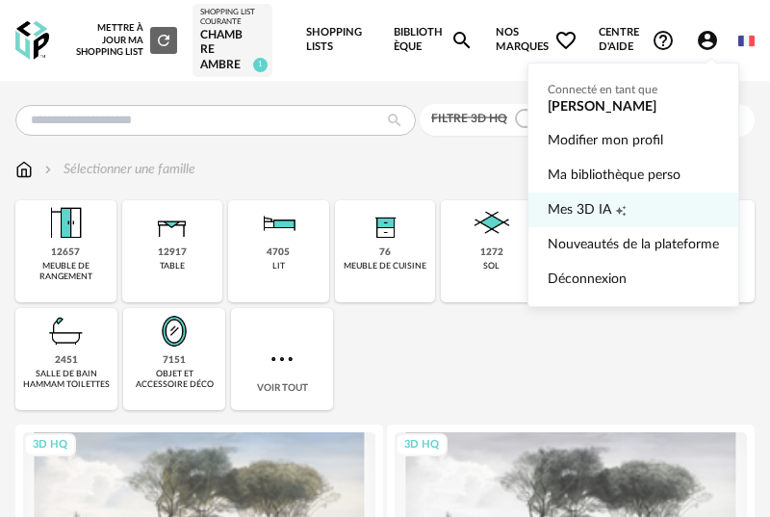
click at [584, 198] on span "Mes 3D IA" at bounding box center [579, 209] width 64 height 35
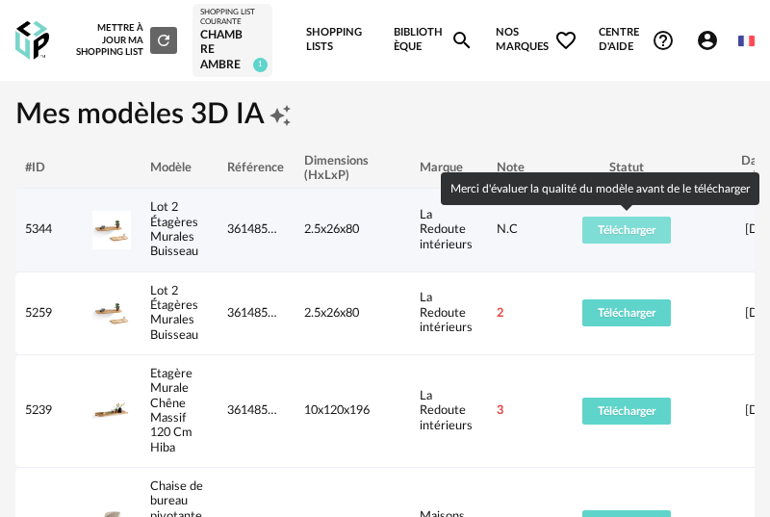
click at [599, 227] on span "Télécharger" at bounding box center [626, 230] width 58 height 12
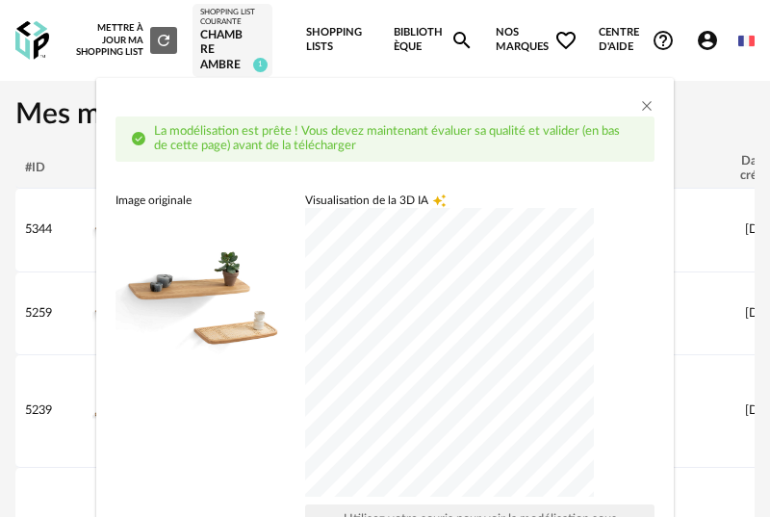
click at [445, 353] on div "dialog" at bounding box center [449, 352] width 289 height 289
click at [523, 343] on div "dialog" at bounding box center [449, 352] width 289 height 289
click at [574, 284] on div "dialog" at bounding box center [449, 352] width 289 height 289
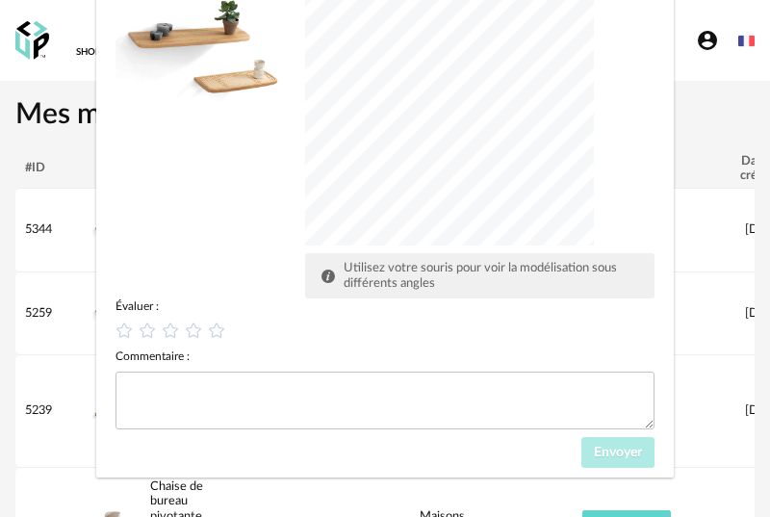
scroll to position [261, 0]
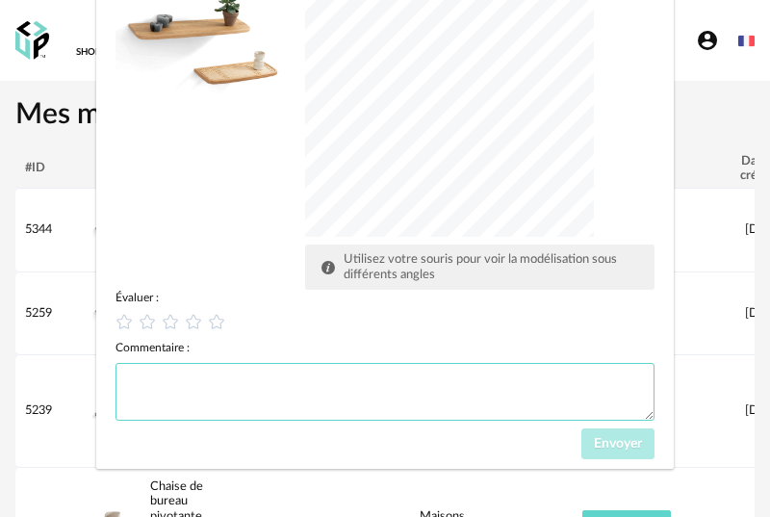
click at [417, 385] on textarea "dialog" at bounding box center [384, 392] width 539 height 58
click at [195, 321] on icon "dialog" at bounding box center [194, 322] width 20 height 20
click at [623, 446] on span "Envoyer" at bounding box center [618, 443] width 48 height 13
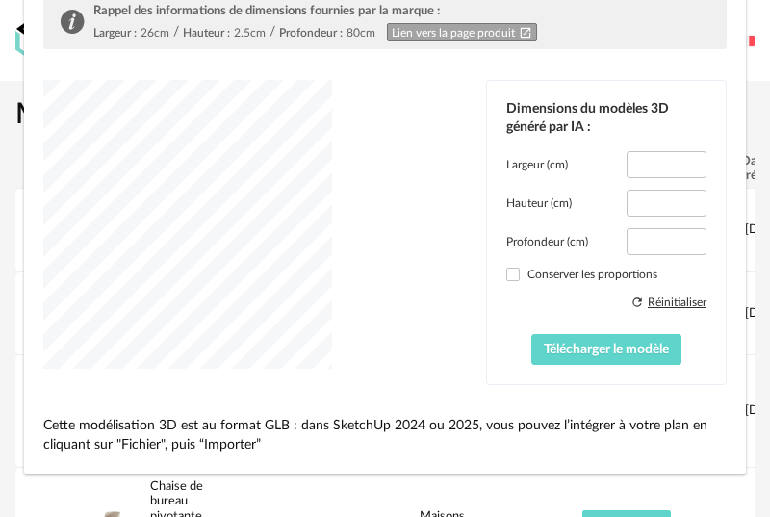
scroll to position [184, 0]
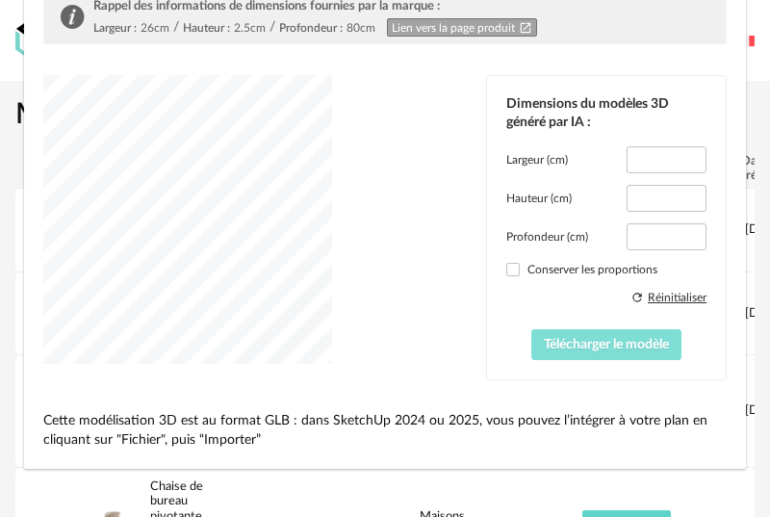
click at [566, 345] on span "Télécharger le modèle" at bounding box center [606, 344] width 125 height 13
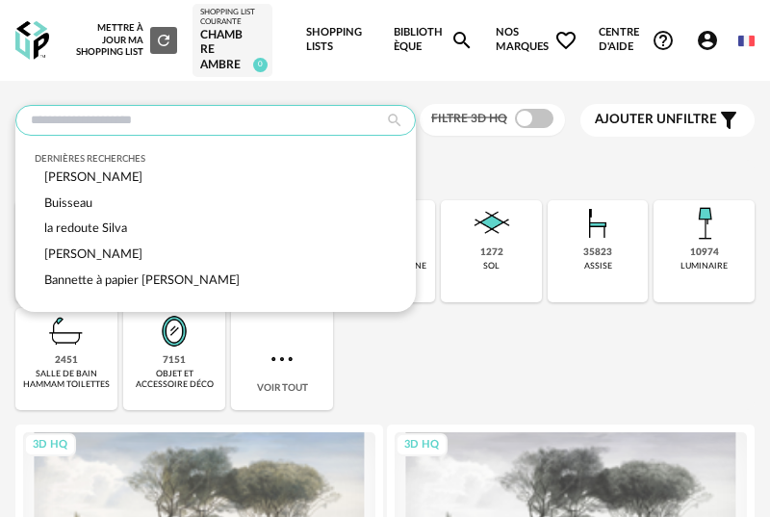
paste input "****"
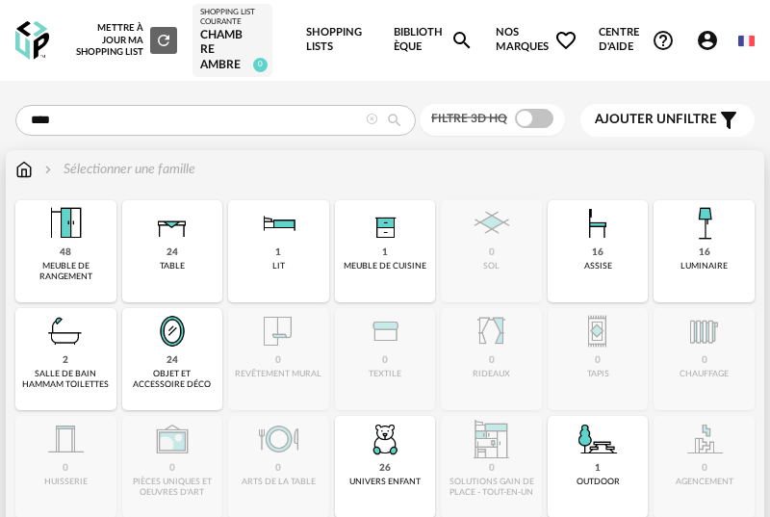
click at [181, 351] on img at bounding box center [172, 331] width 46 height 46
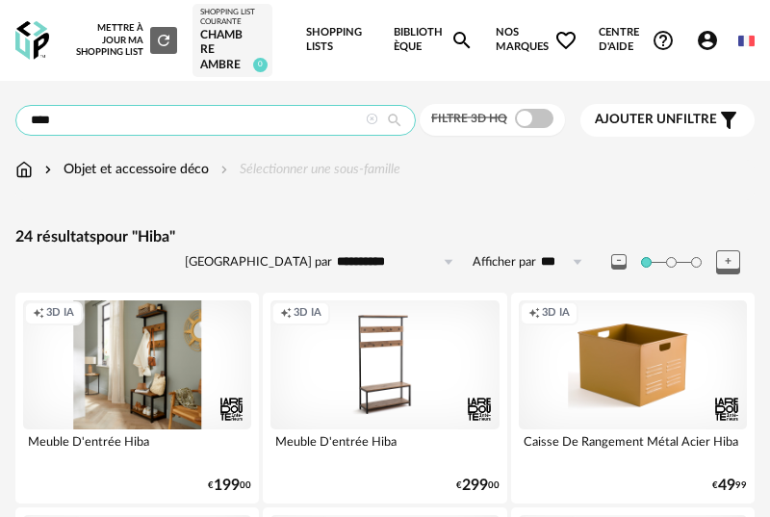
click at [31, 115] on input "****" at bounding box center [215, 120] width 400 height 31
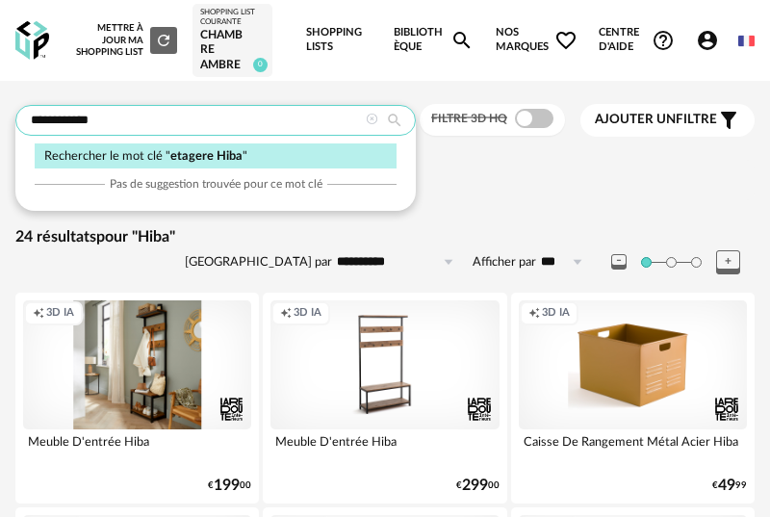
type input "**********"
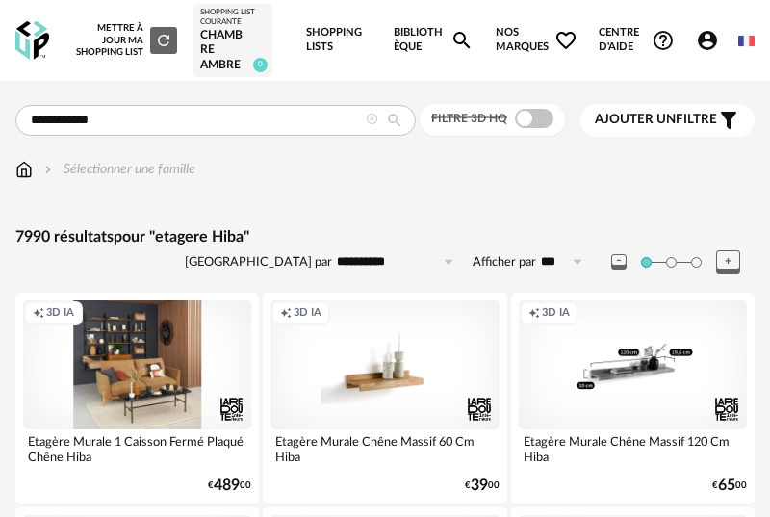
click at [546, 329] on div "Creation icon 3D IA" at bounding box center [633, 364] width 228 height 128
